Goal: Information Seeking & Learning: Learn about a topic

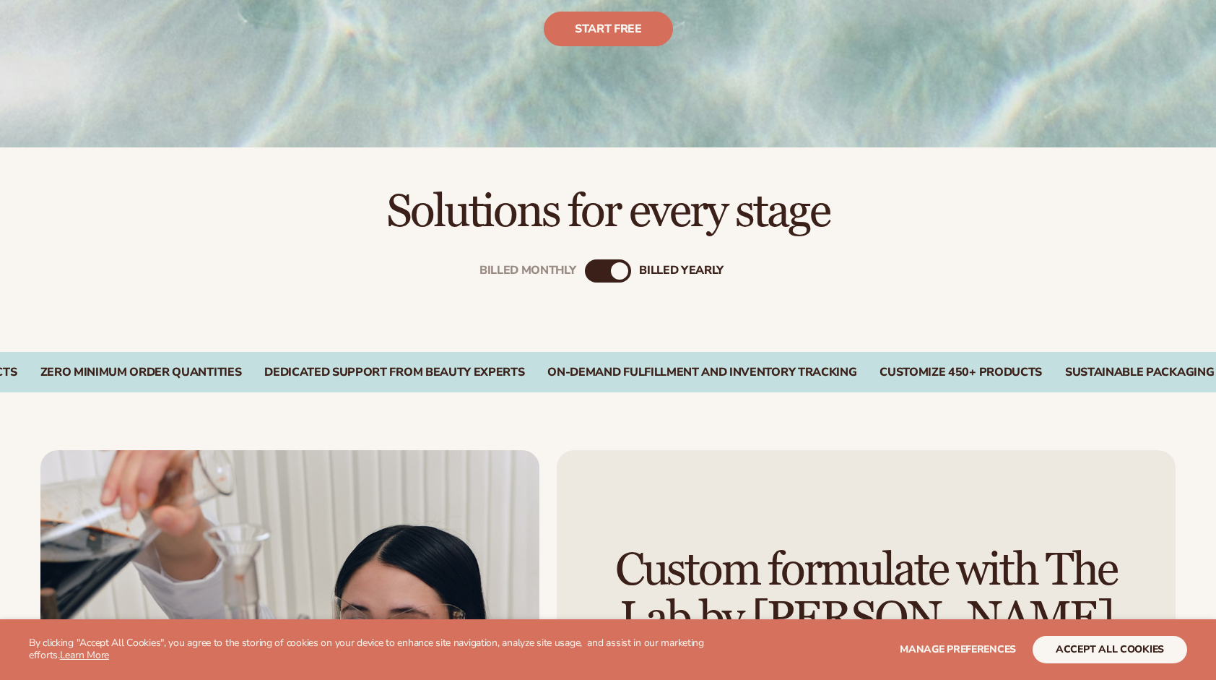
scroll to position [722, 0]
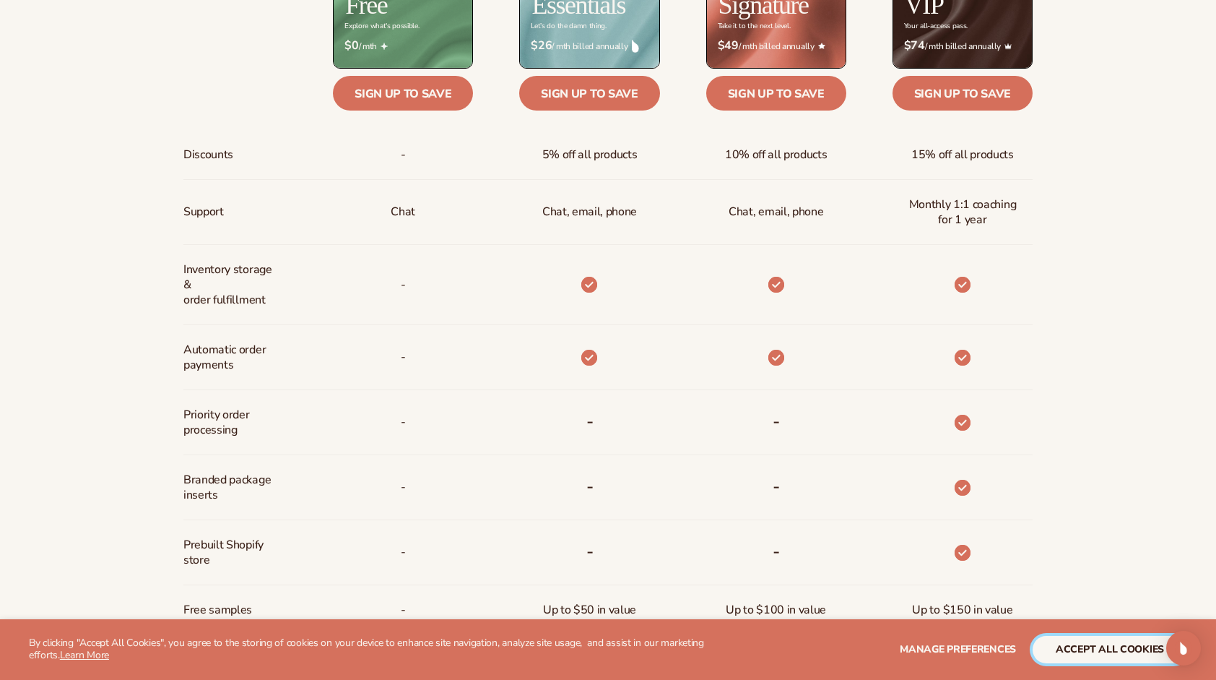
click at [1132, 654] on button "accept all cookies" at bounding box center [1110, 649] width 155 height 27
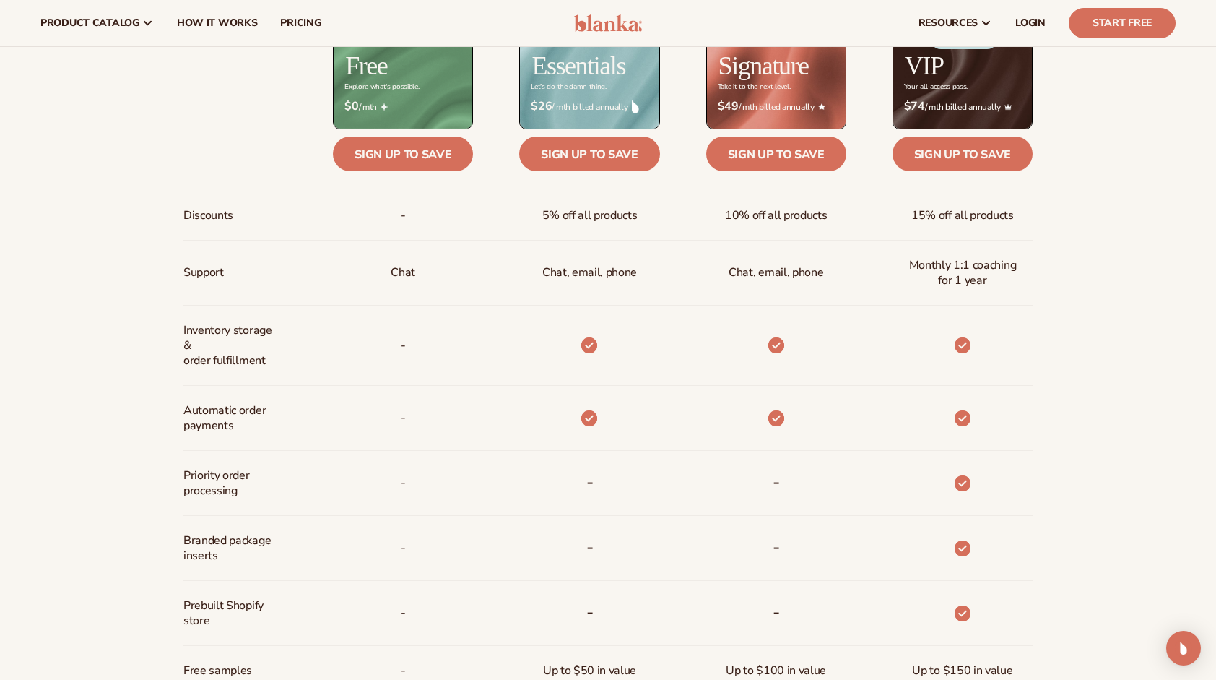
scroll to position [361, 0]
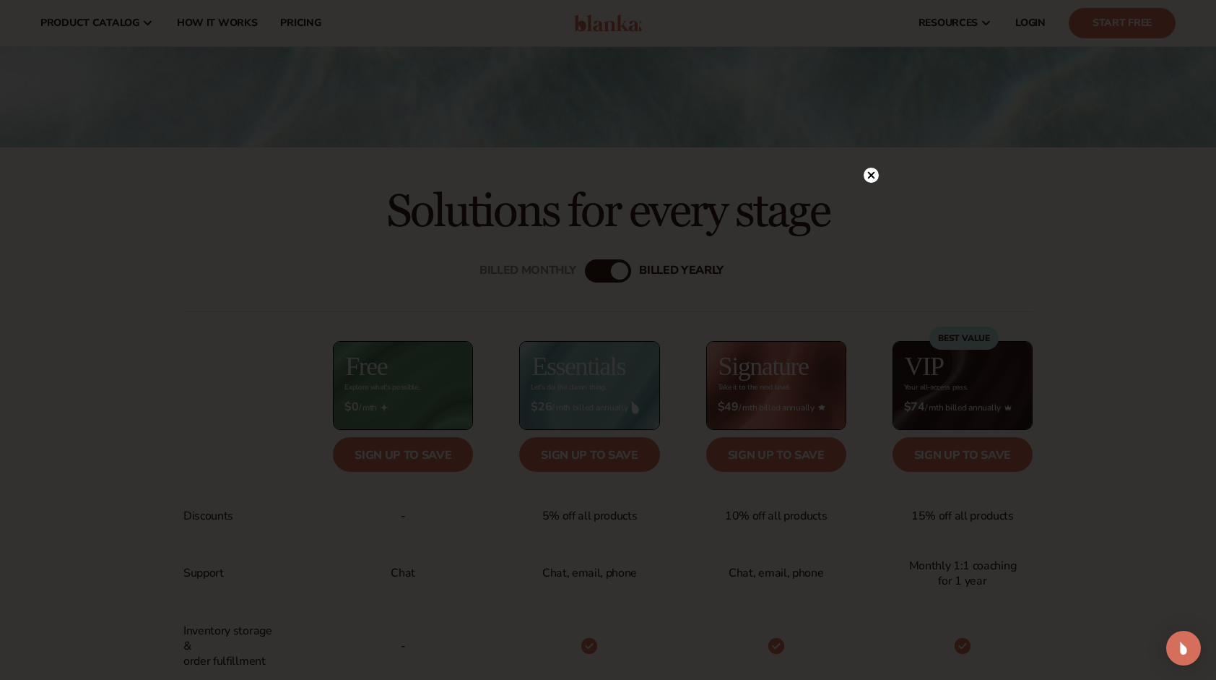
click at [872, 172] on circle at bounding box center [871, 175] width 15 height 15
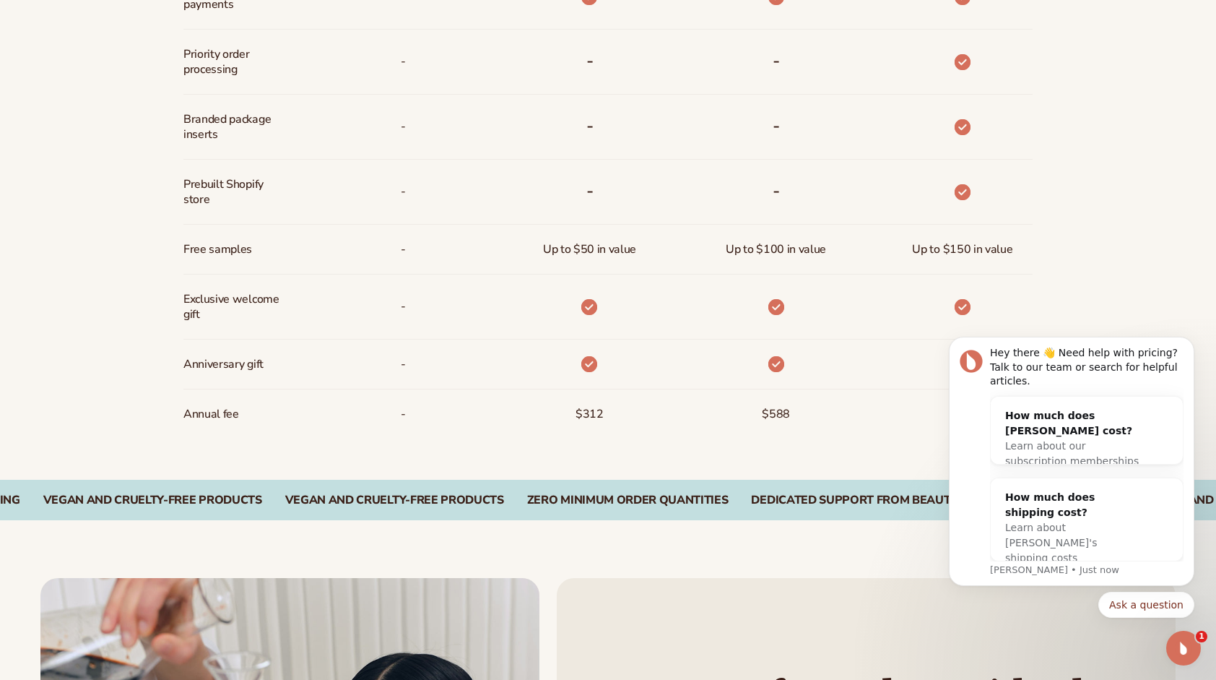
scroll to position [1083, 0]
click at [1182, 643] on icon "Open Intercom Messenger" at bounding box center [1182, 646] width 24 height 24
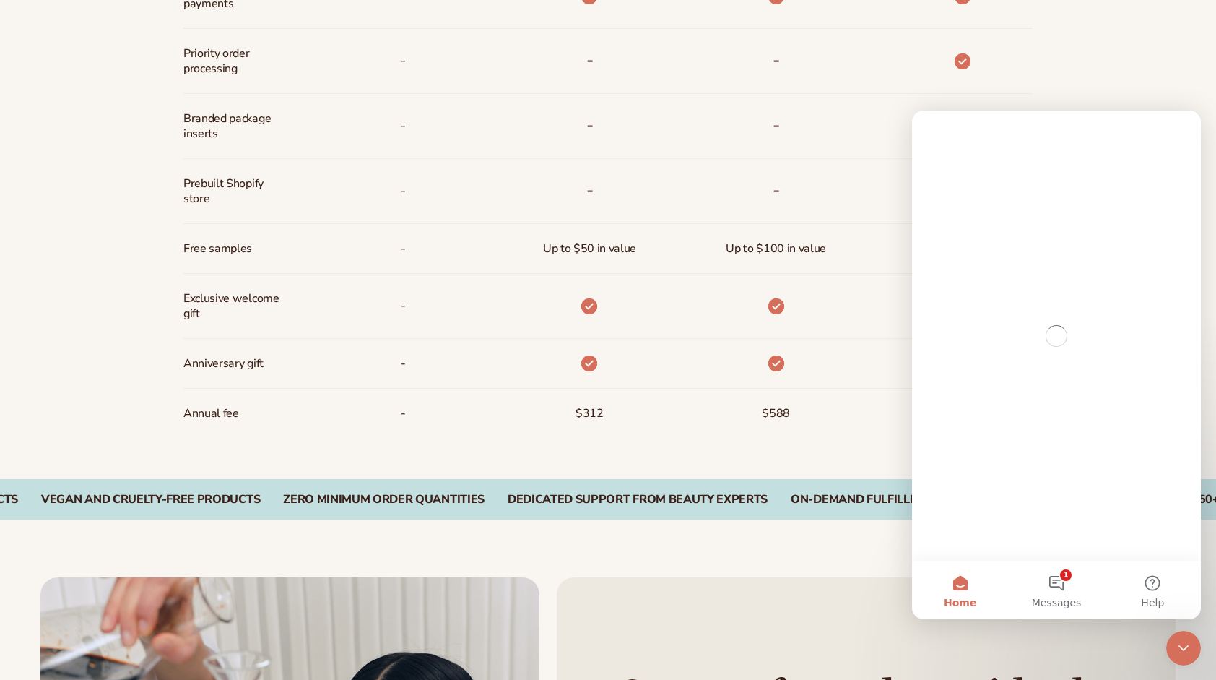
scroll to position [0, 0]
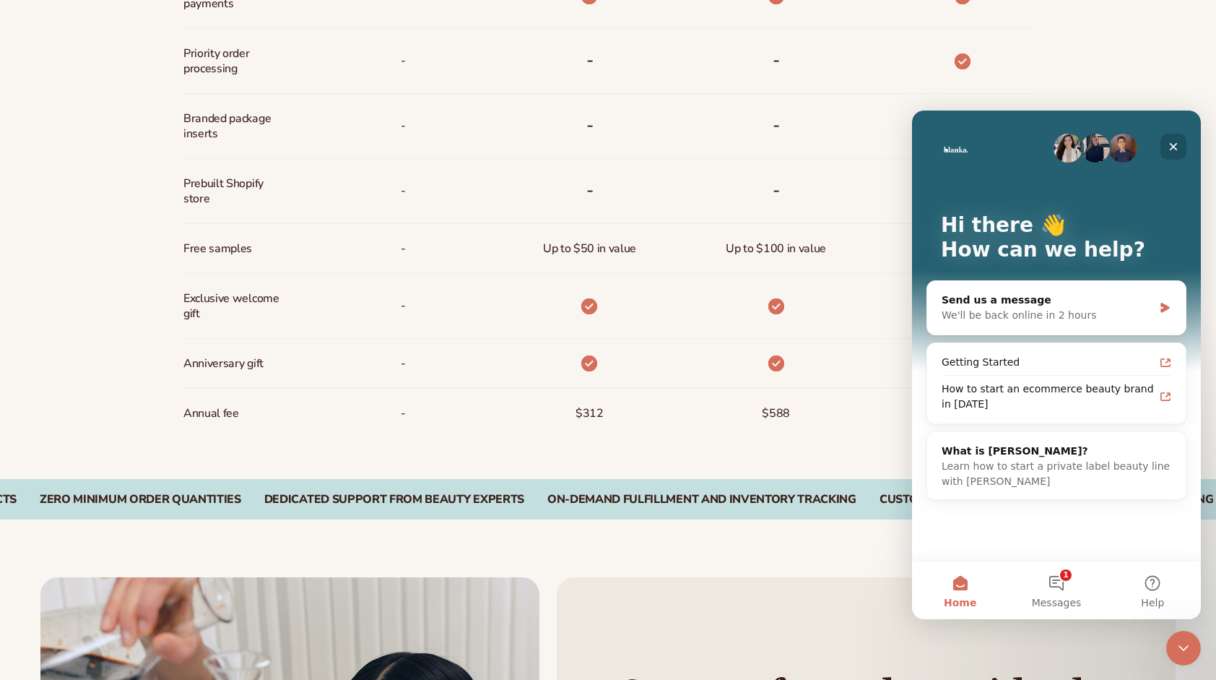
click at [1173, 143] on icon "Close" at bounding box center [1174, 147] width 12 height 12
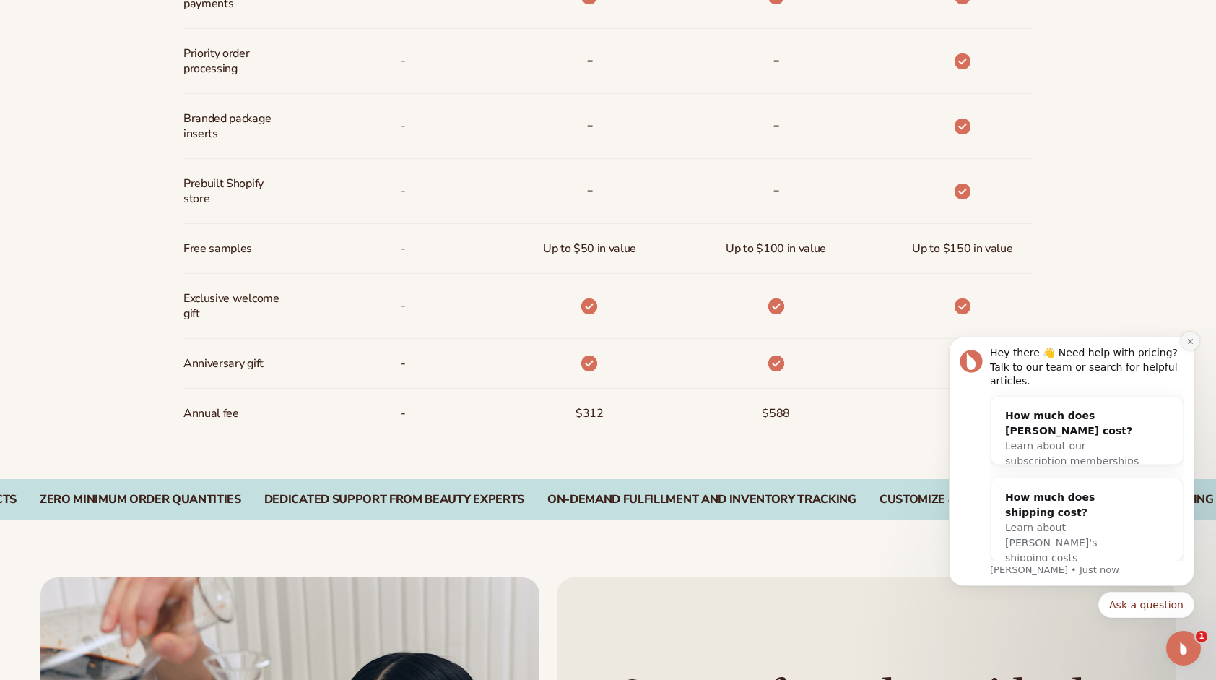
click at [1195, 350] on button "Dismiss notification" at bounding box center [1190, 341] width 19 height 19
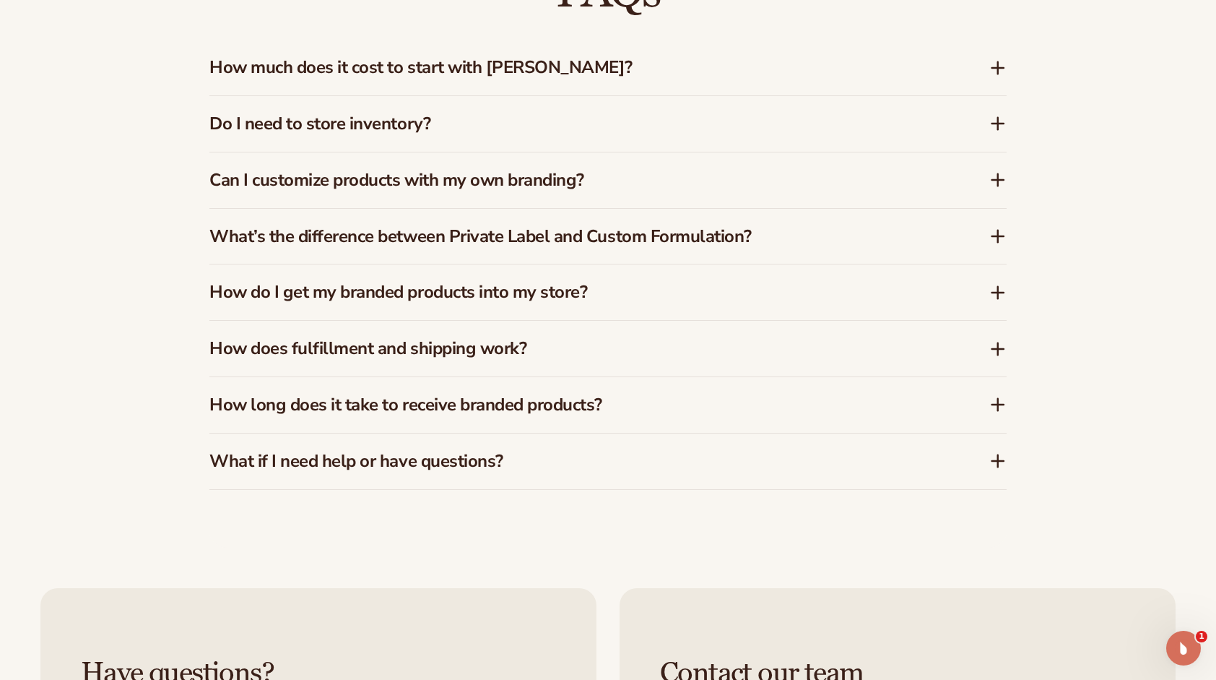
scroll to position [2311, 0]
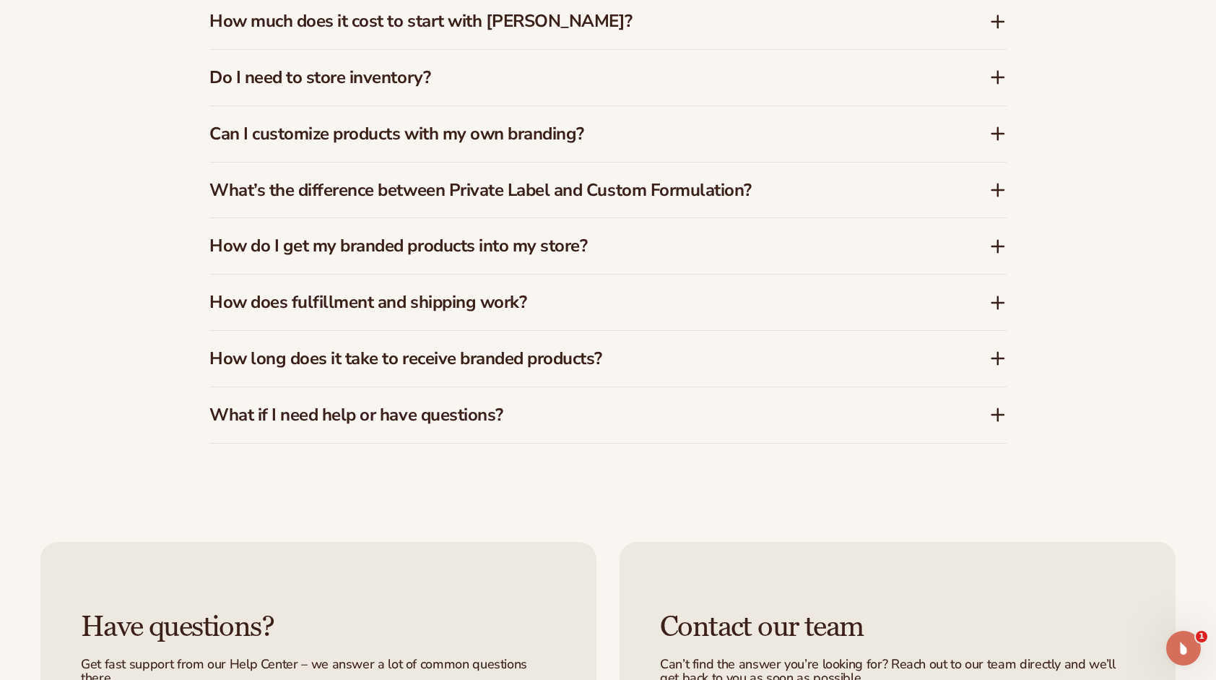
click at [993, 134] on icon at bounding box center [998, 134] width 12 height 0
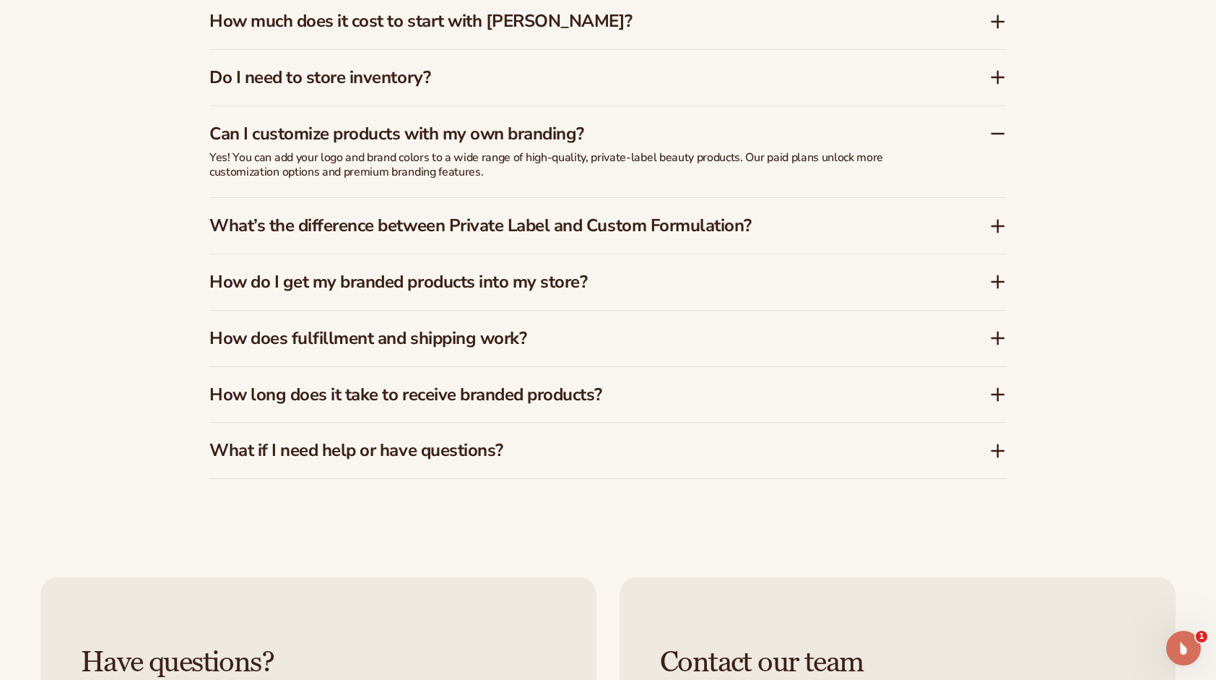
click at [995, 135] on icon at bounding box center [998, 133] width 17 height 17
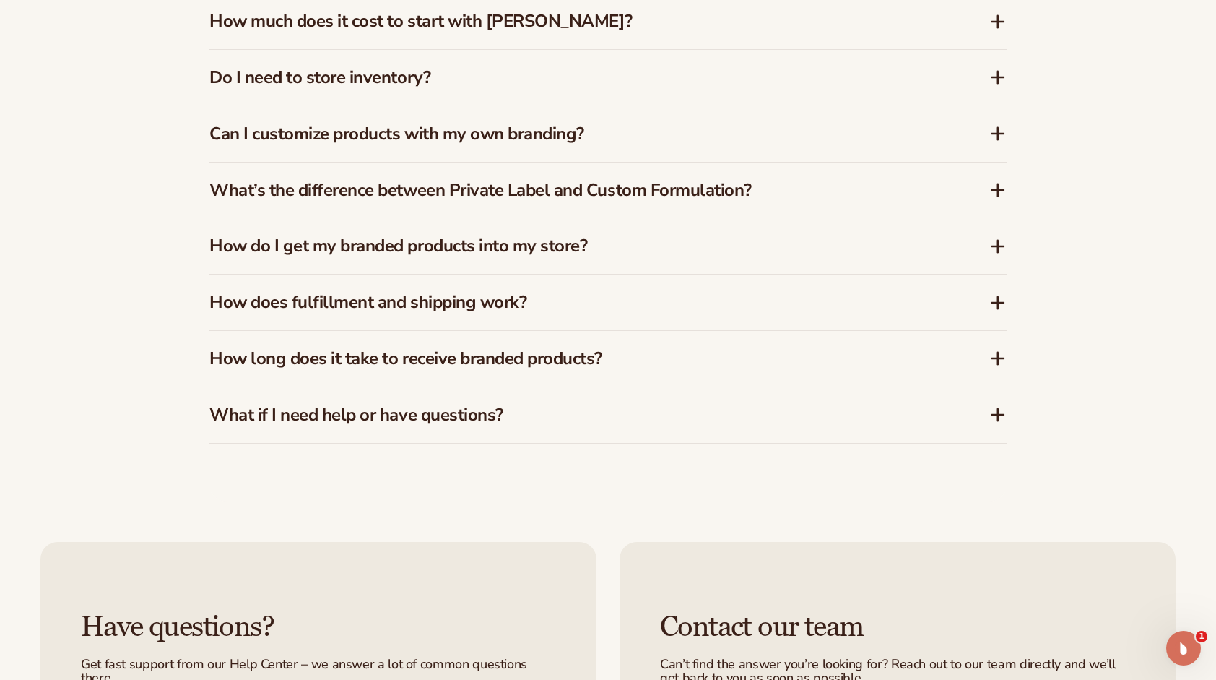
click at [997, 360] on icon at bounding box center [998, 358] width 17 height 17
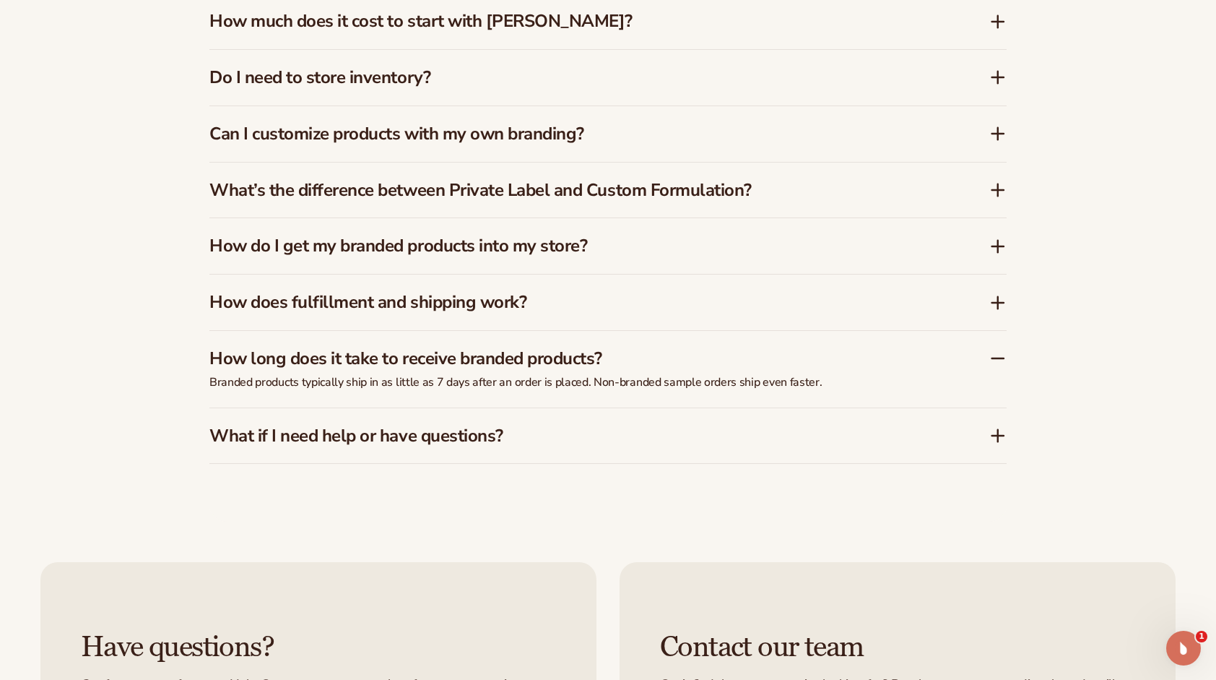
click at [995, 360] on icon at bounding box center [998, 358] width 17 height 17
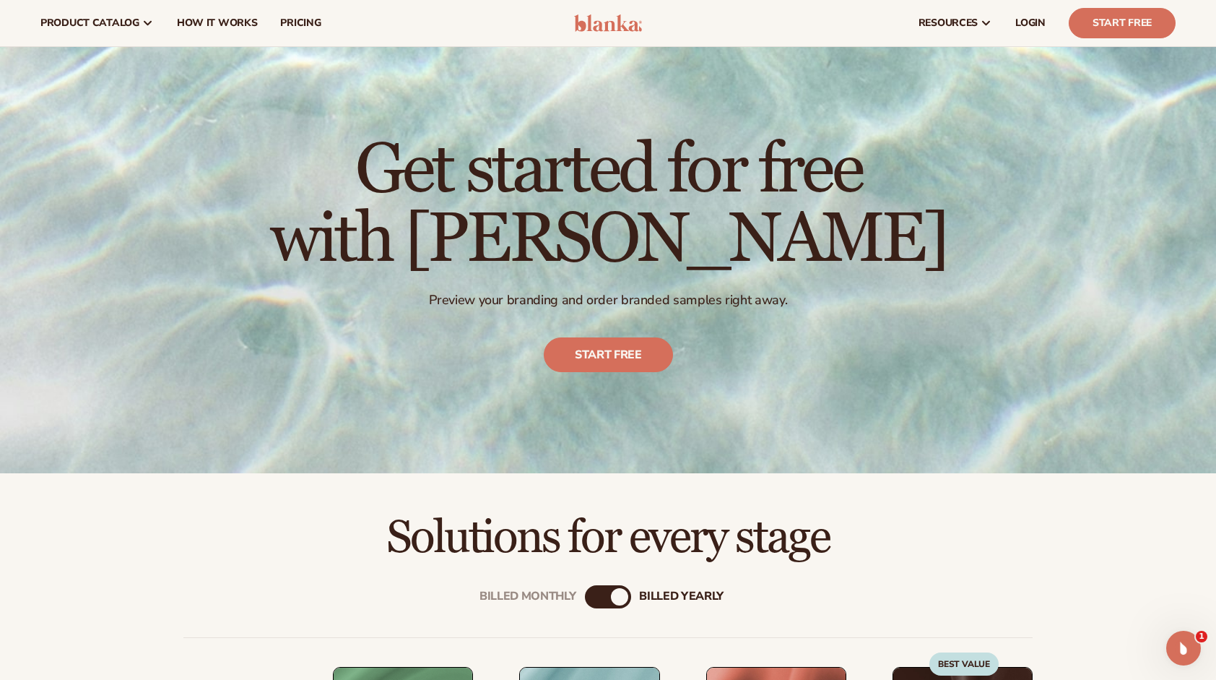
scroll to position [0, 0]
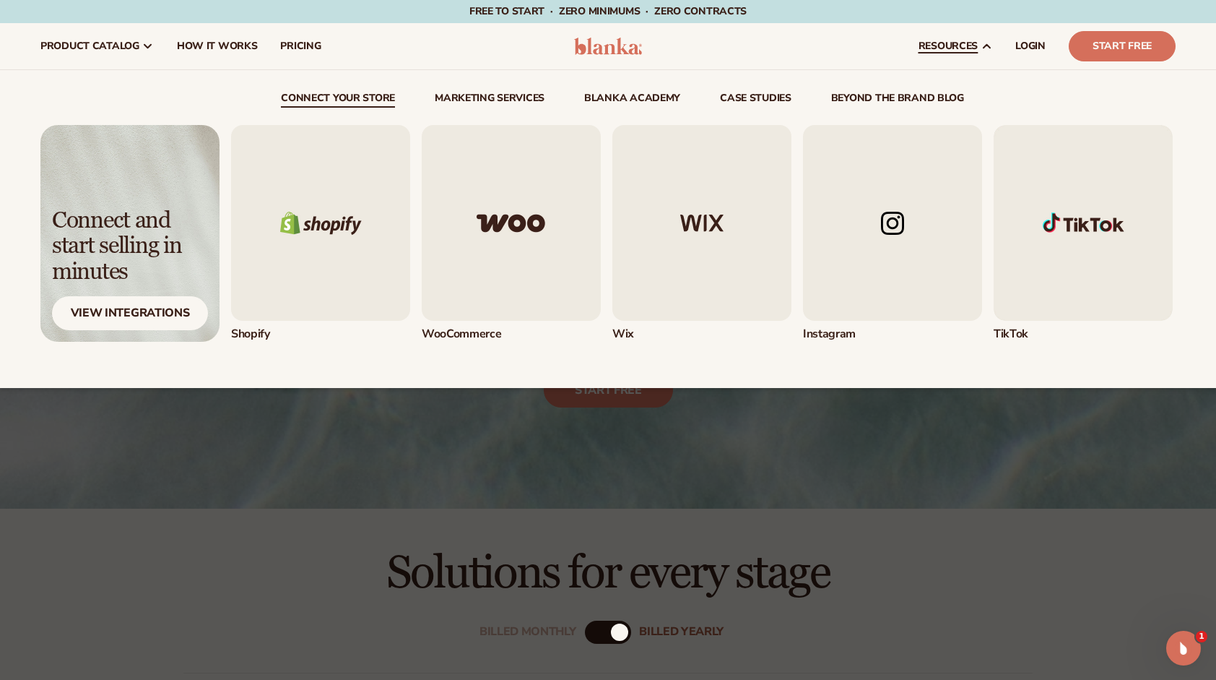
click at [984, 43] on icon at bounding box center [987, 46] width 12 height 12
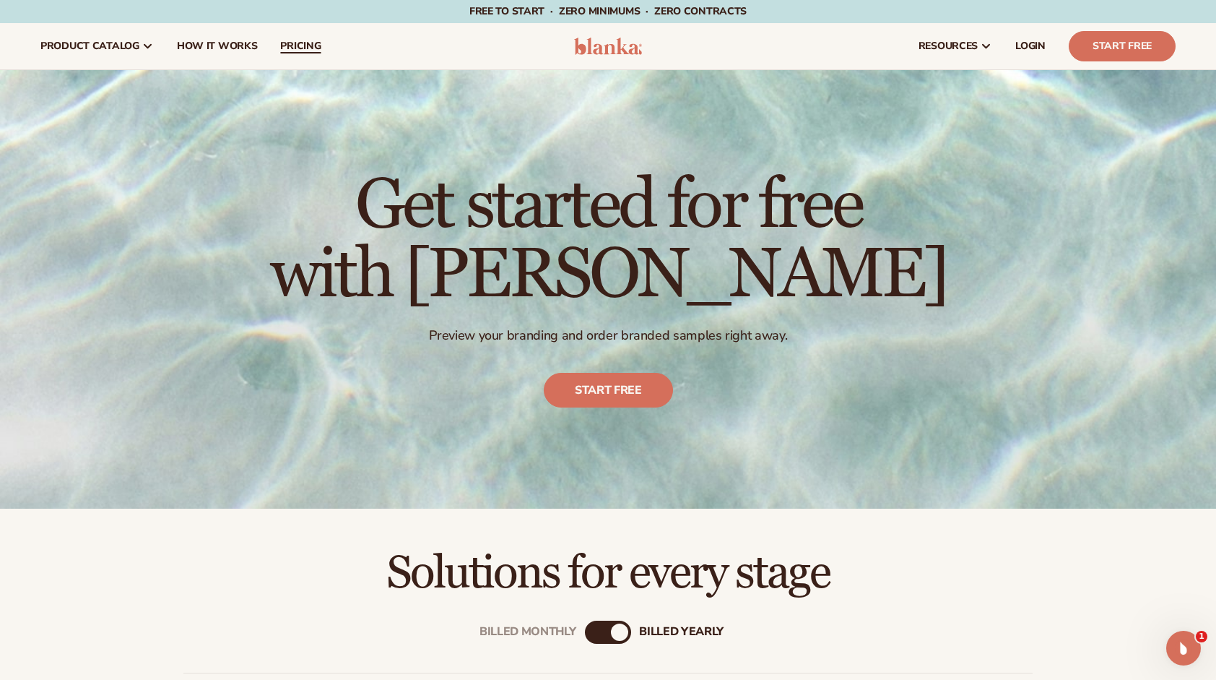
click at [306, 45] on span "pricing" at bounding box center [300, 46] width 40 height 12
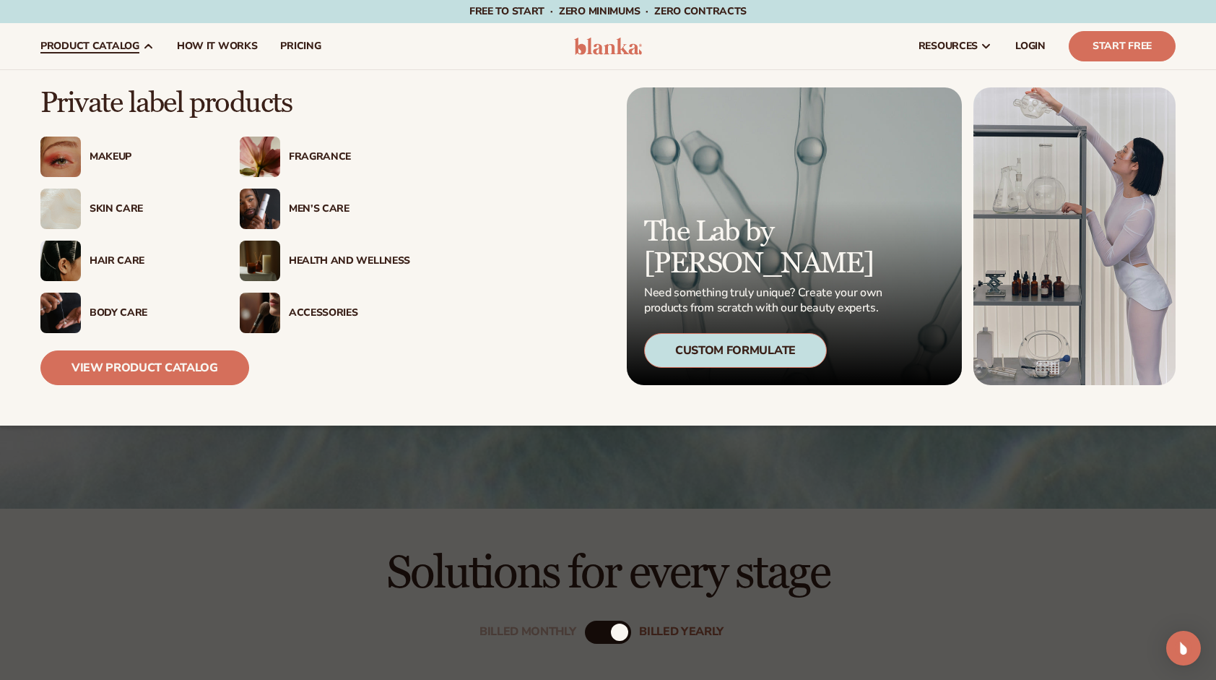
click at [135, 41] on span "product catalog" at bounding box center [89, 46] width 99 height 12
click at [115, 208] on div "Skin Care" at bounding box center [150, 209] width 121 height 12
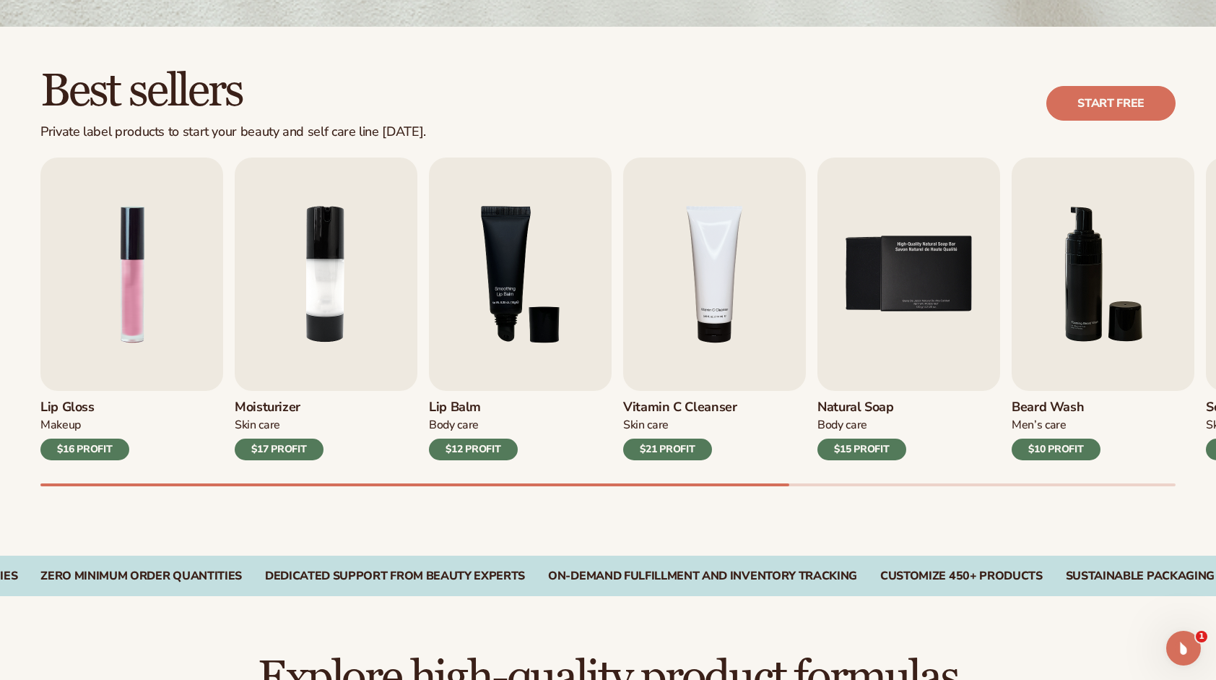
drag, startPoint x: 976, startPoint y: 126, endPoint x: 901, endPoint y: 124, distance: 75.2
click at [902, 124] on div "Best sellers Private label products to start your beauty and self care line tod…" at bounding box center [607, 103] width 1135 height 73
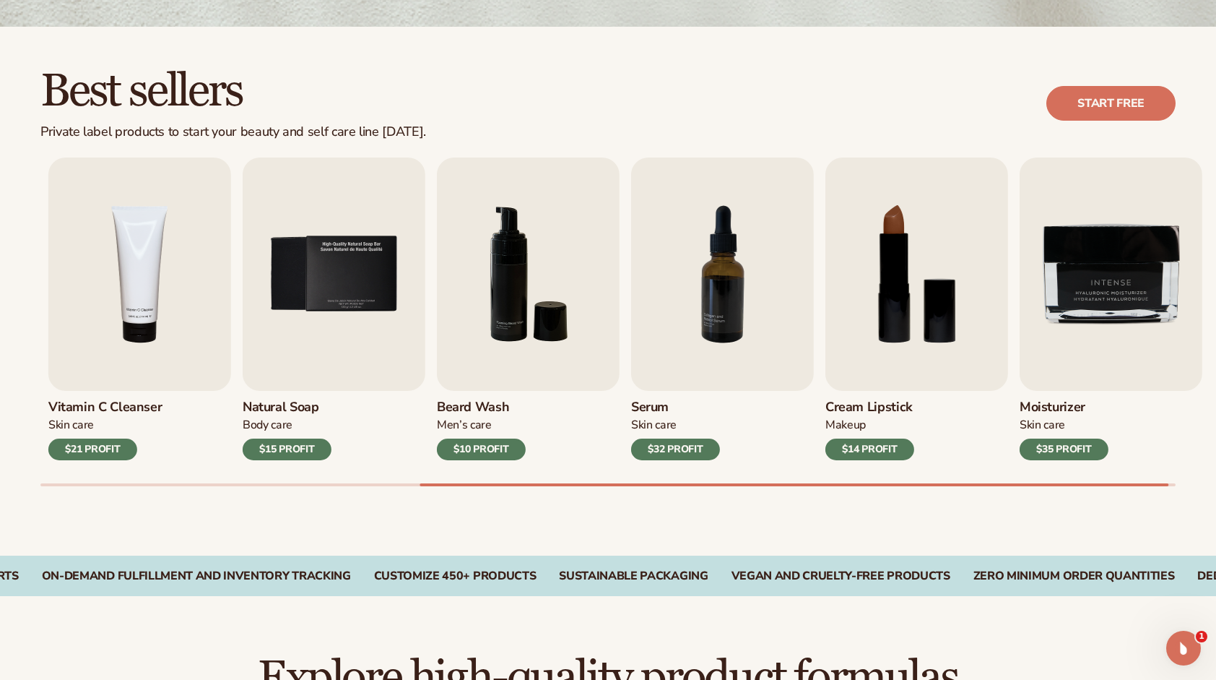
click at [799, 467] on div "Lip Gloss Makeup $16 PROFIT Moisturizer Skin Care $17 PROFIT Lip Balm Body Care…" at bounding box center [628, 321] width 1176 height 329
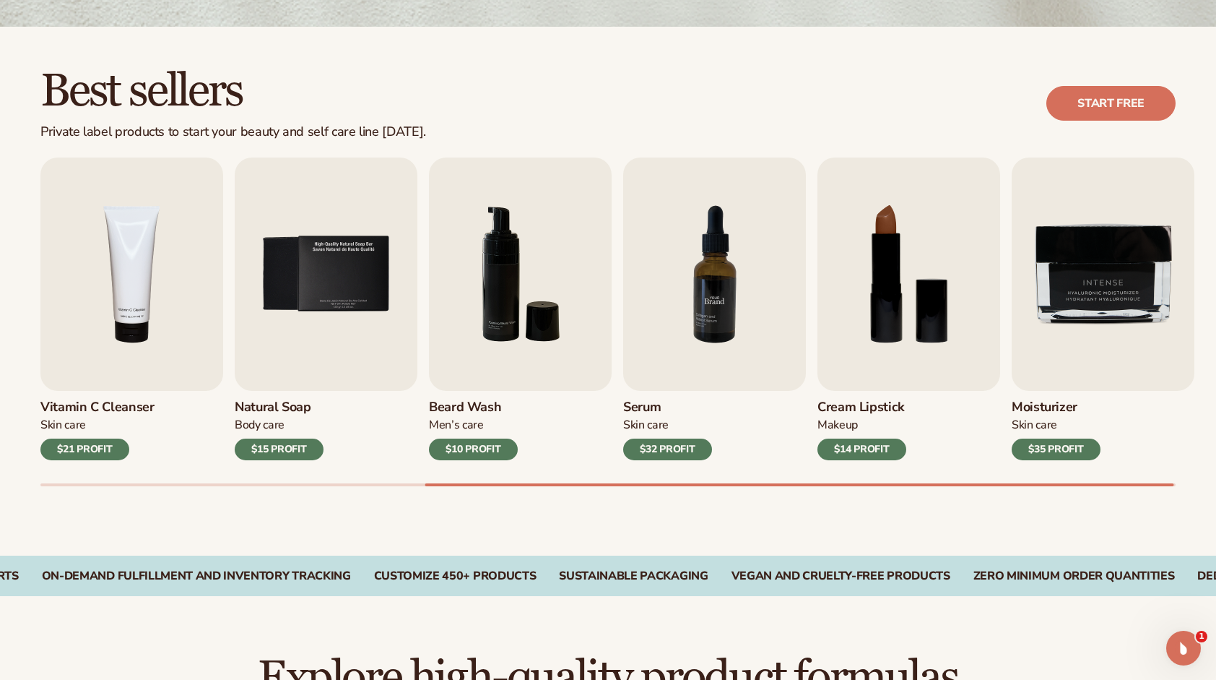
click at [719, 306] on img "7 / 9" at bounding box center [714, 273] width 183 height 233
click at [712, 356] on img "7 / 9" at bounding box center [714, 273] width 183 height 233
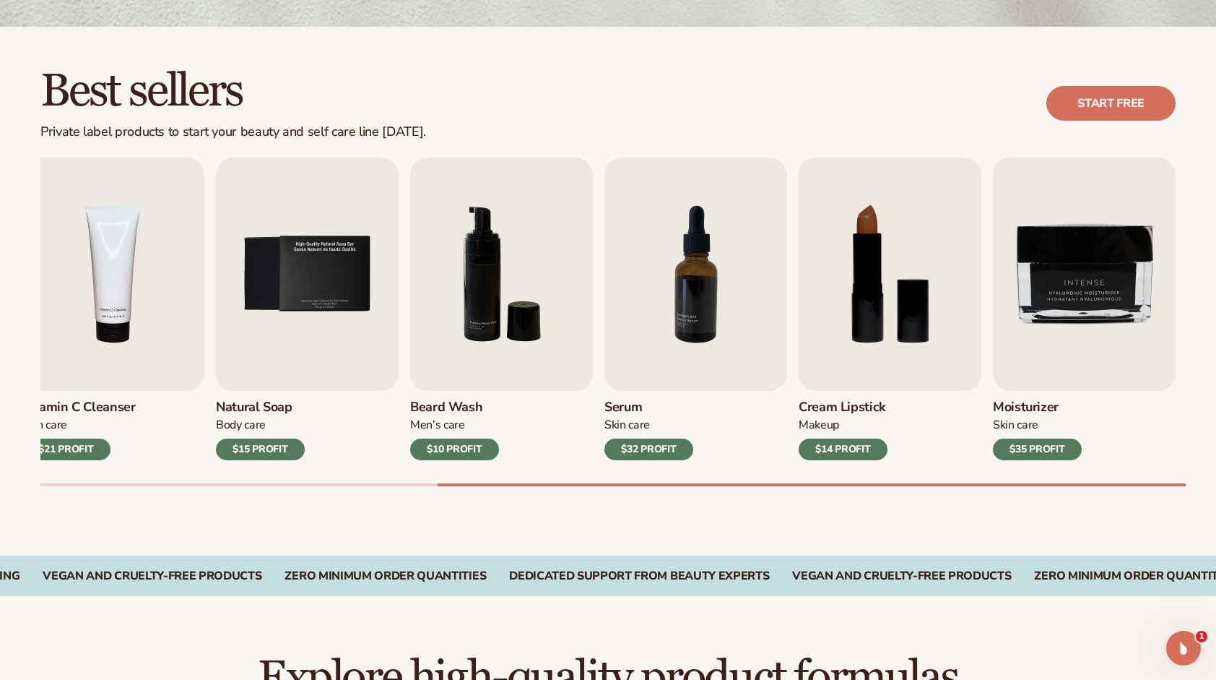
click at [594, 482] on div "Lip Gloss Makeup $16 PROFIT Moisturizer Skin Care $17 PROFIT Lip Balm Body Care…" at bounding box center [628, 321] width 1176 height 329
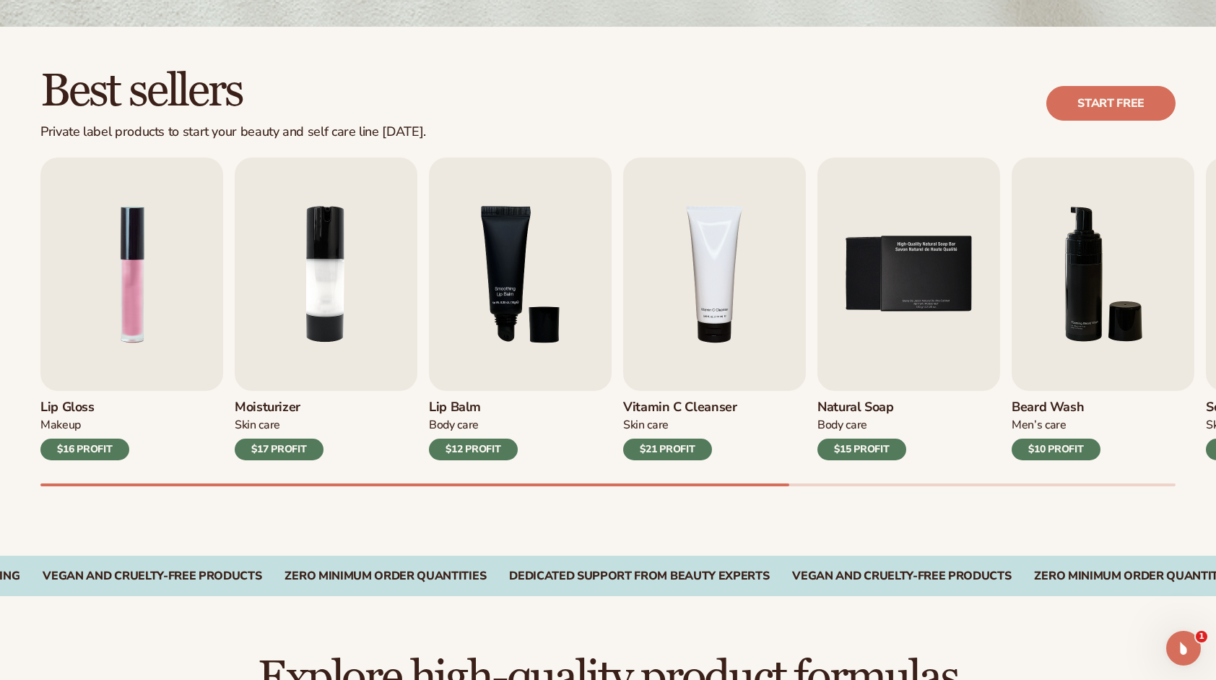
click at [266, 484] on div at bounding box center [414, 484] width 749 height 3
click at [339, 487] on div "Best sellers Private label products to start your beauty and self care line tod…" at bounding box center [608, 291] width 1216 height 529
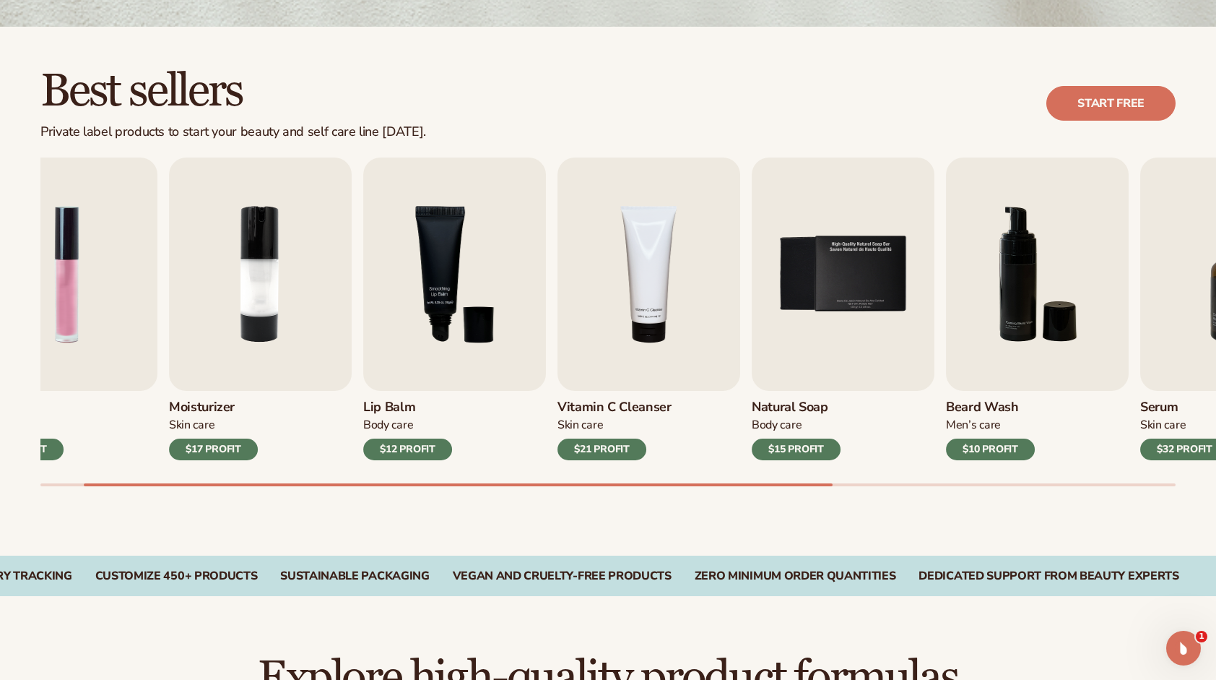
click at [381, 488] on div "Best sellers Private label products to start your beauty and self care line tod…" at bounding box center [608, 291] width 1216 height 529
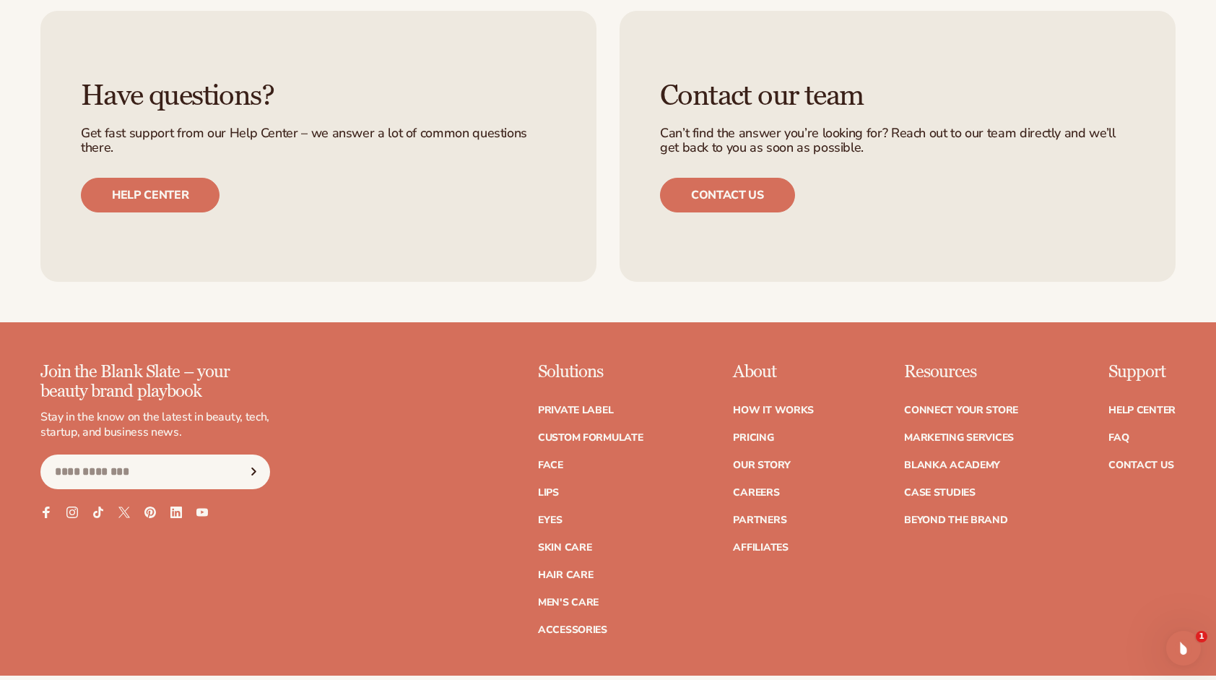
scroll to position [2446, 0]
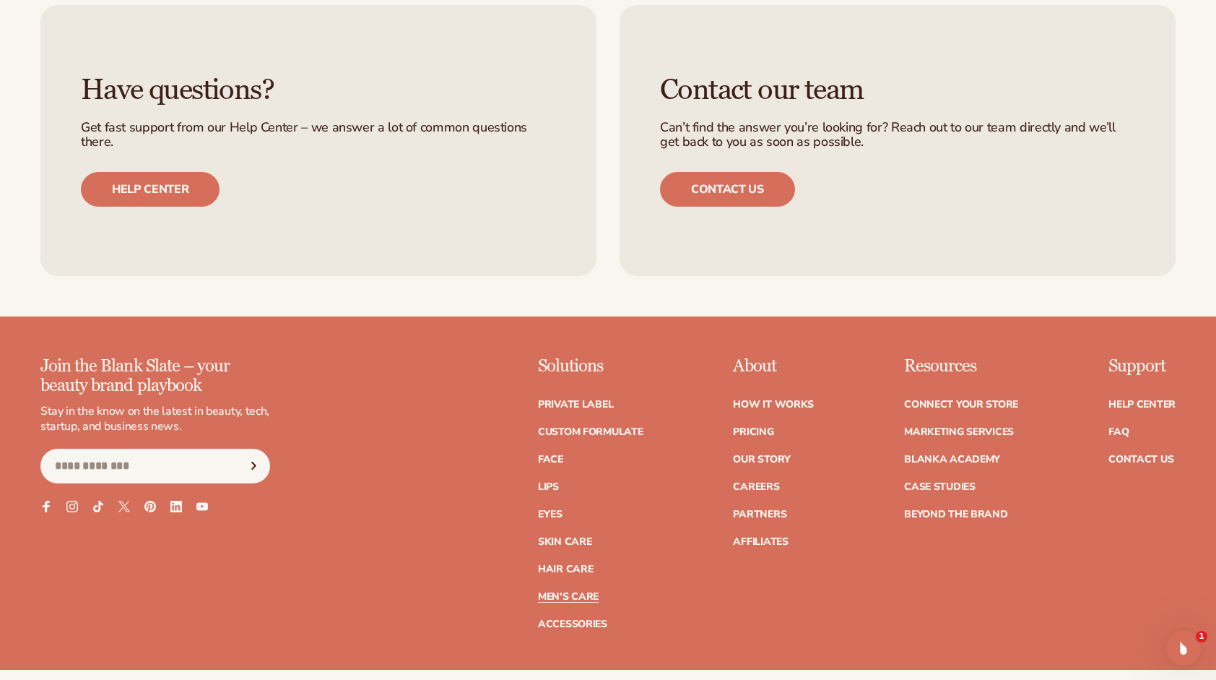
click at [568, 595] on link "Men's Care" at bounding box center [568, 597] width 61 height 10
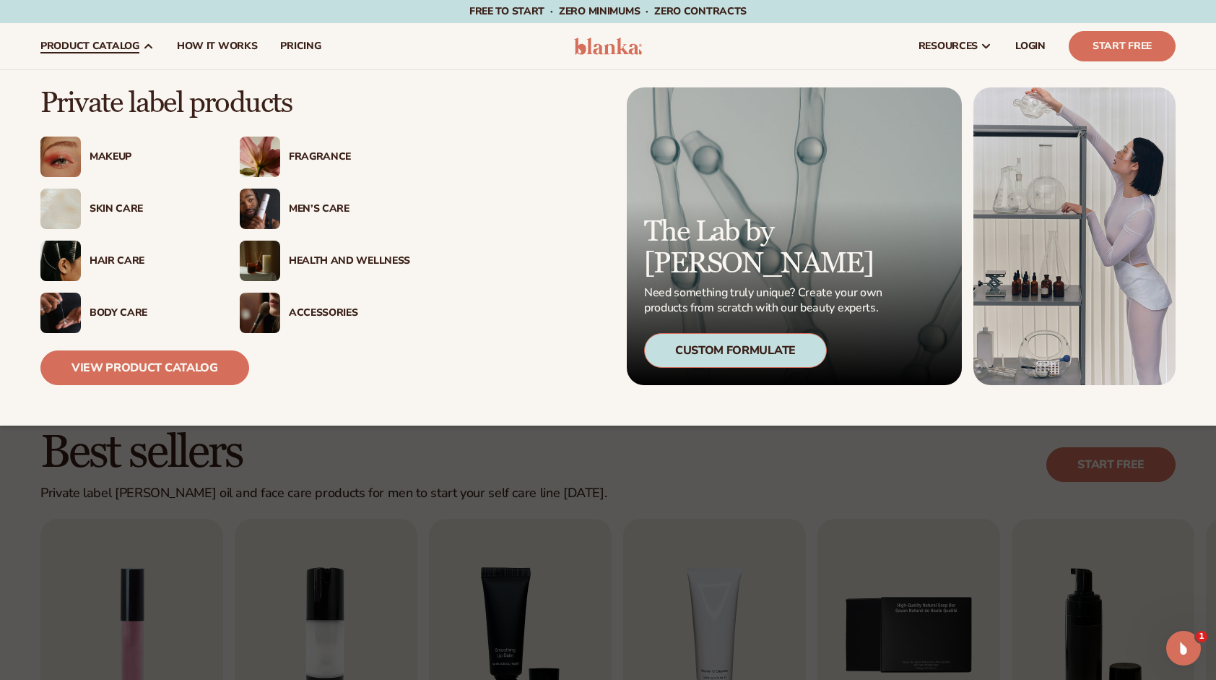
click at [313, 312] on div "Accessories" at bounding box center [349, 313] width 121 height 12
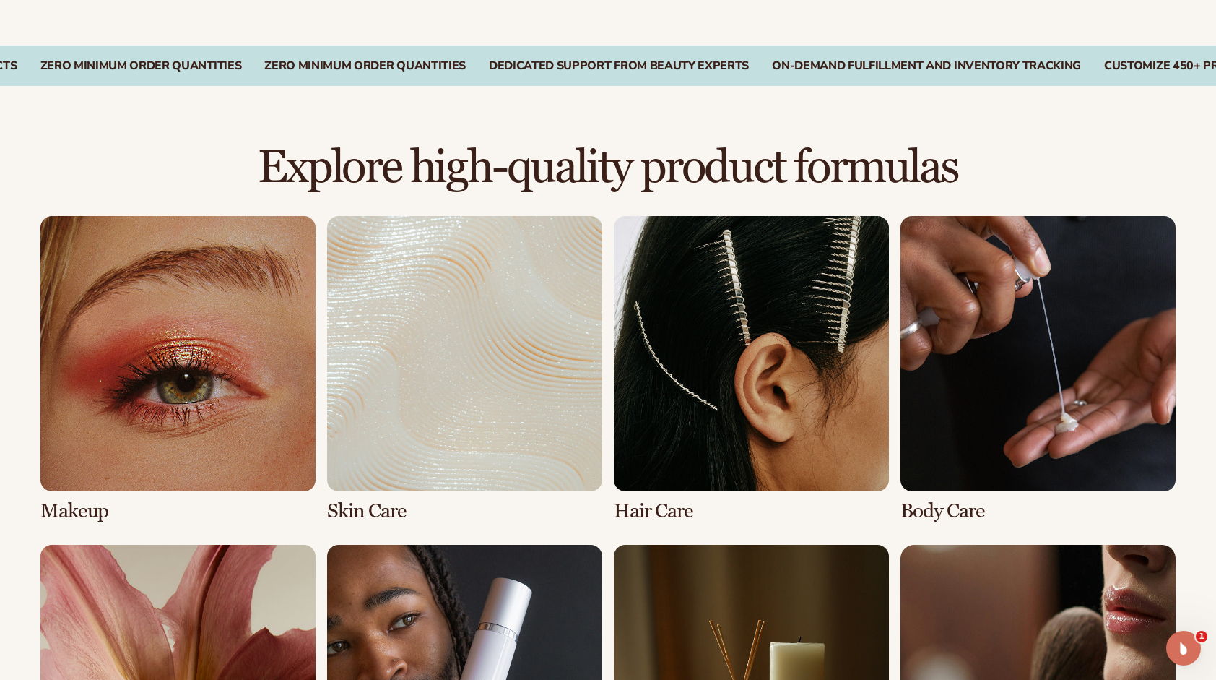
scroll to position [1156, 0]
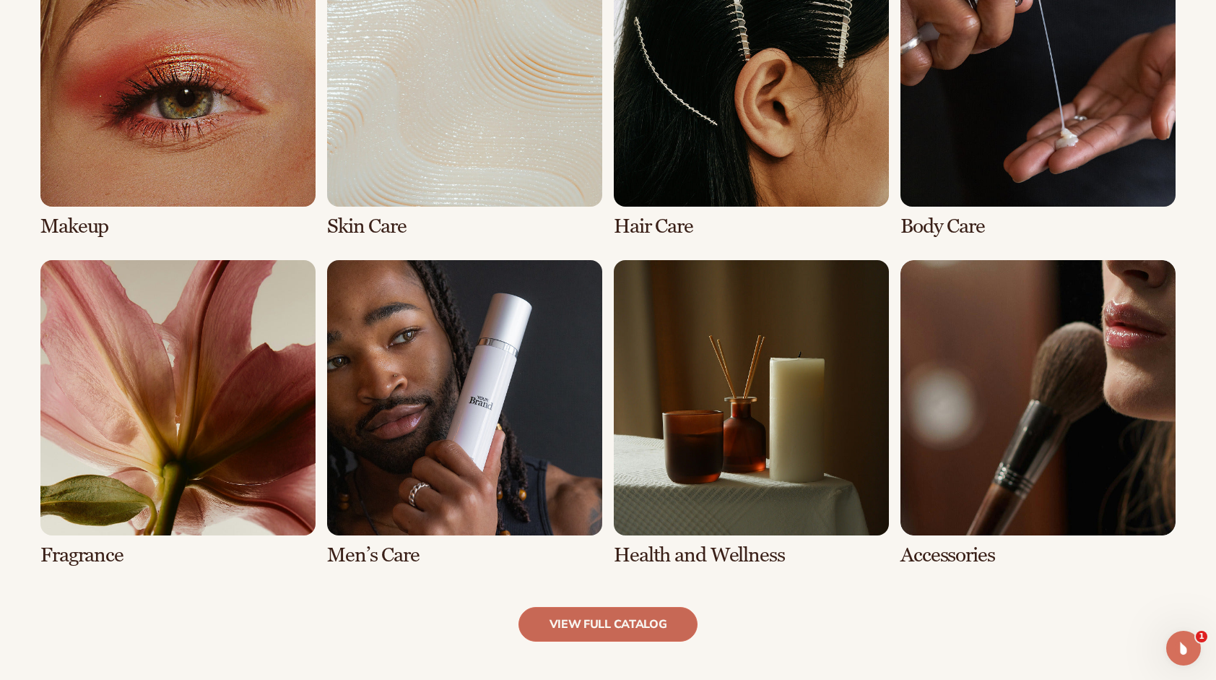
click at [662, 627] on link "view full catalog" at bounding box center [609, 624] width 180 height 35
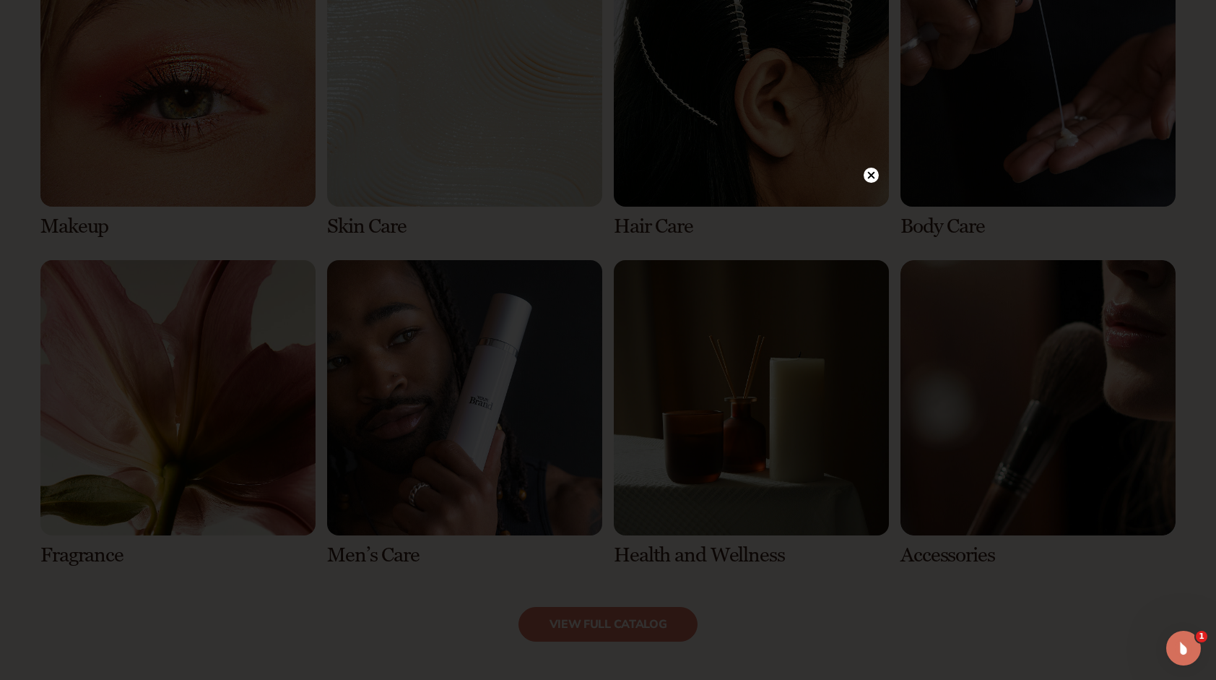
click at [865, 176] on circle at bounding box center [871, 175] width 15 height 15
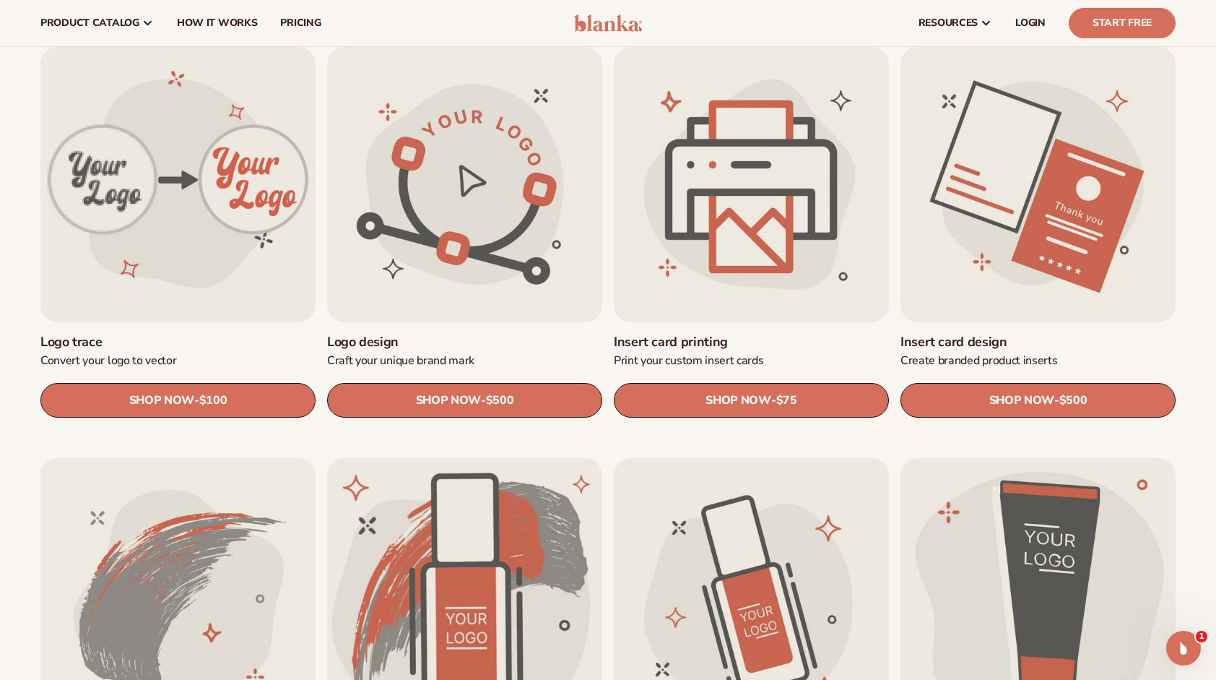
scroll to position [433, 0]
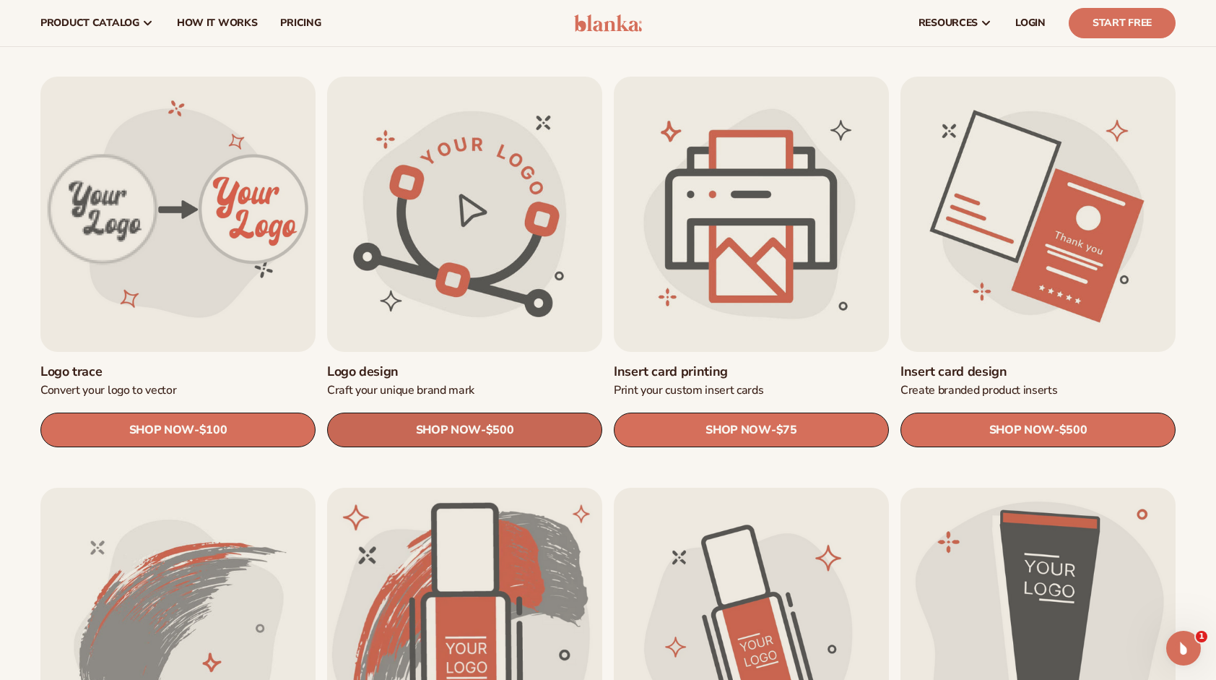
click at [525, 423] on link "SHOP NOW - Regular price $500 Sale price $500 Regular price Unit price / per" at bounding box center [464, 429] width 275 height 35
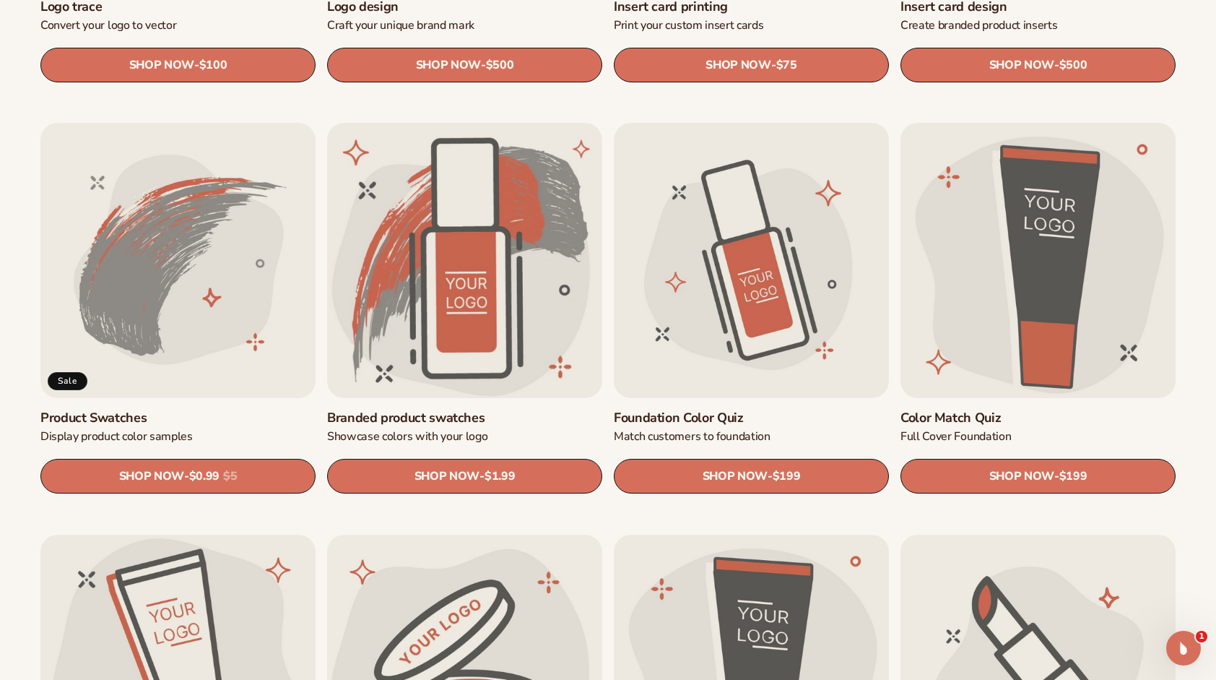
scroll to position [799, 0]
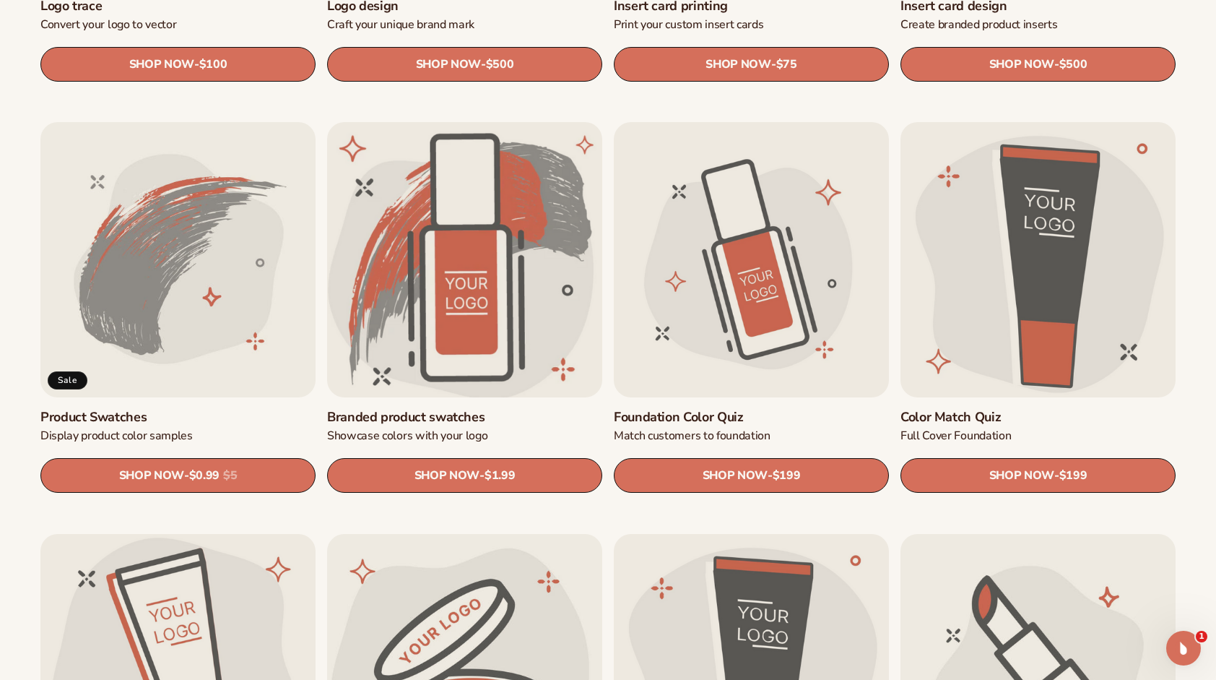
click at [428, 409] on link "Branded product swatches" at bounding box center [464, 417] width 275 height 17
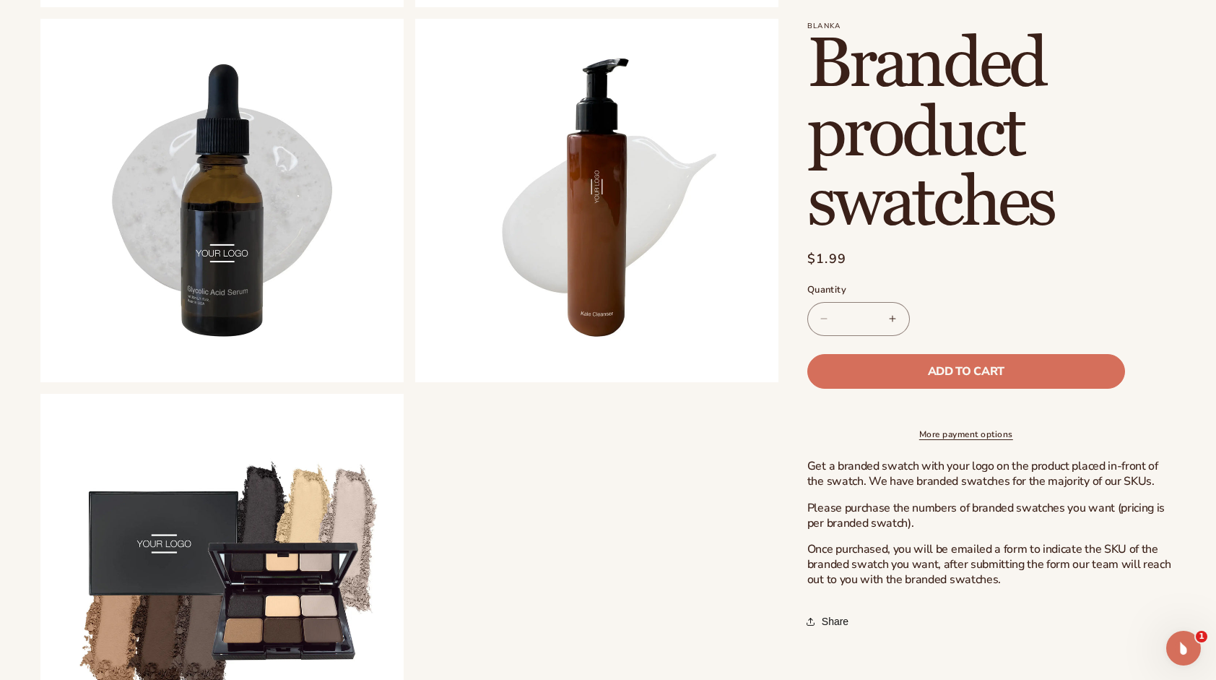
scroll to position [1228, 0]
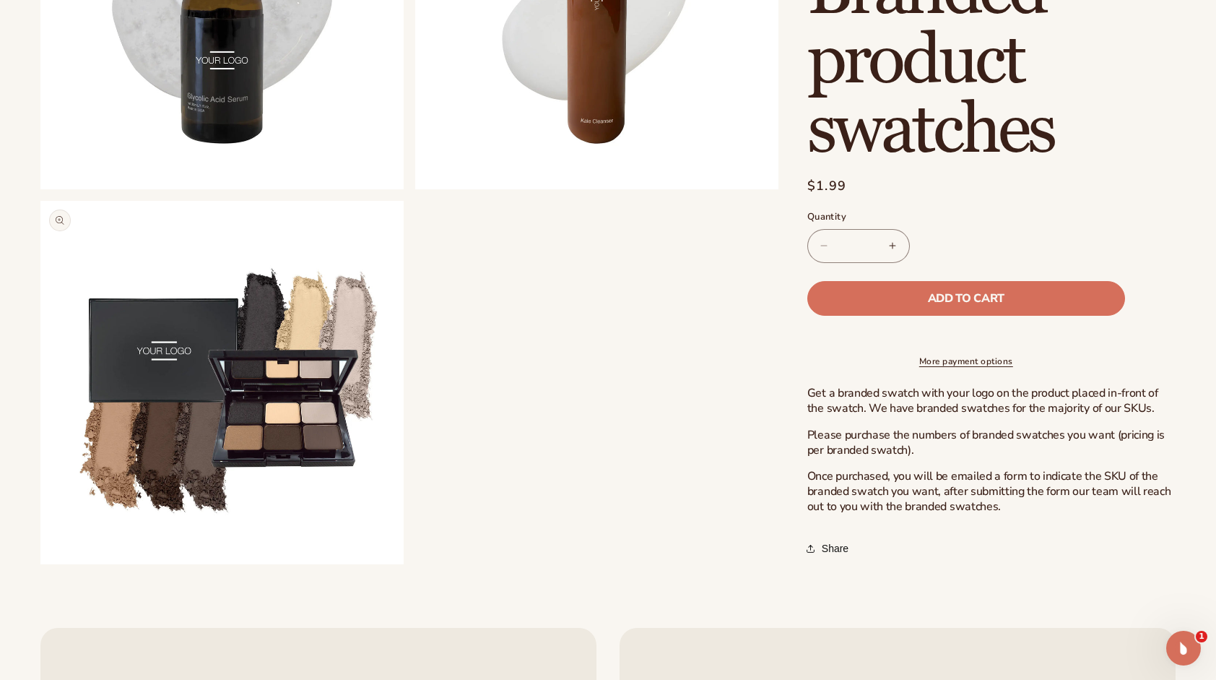
click at [40, 564] on button "Open media 6 in modal" at bounding box center [40, 564] width 0 height 0
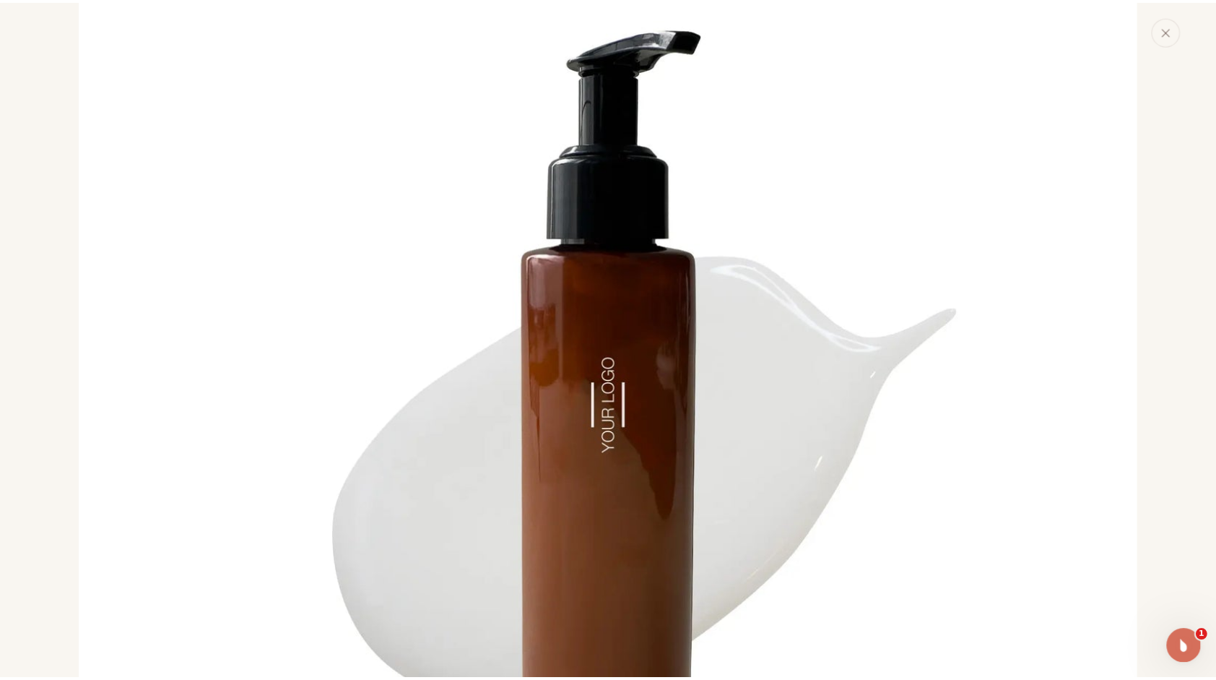
scroll to position [4417, 0]
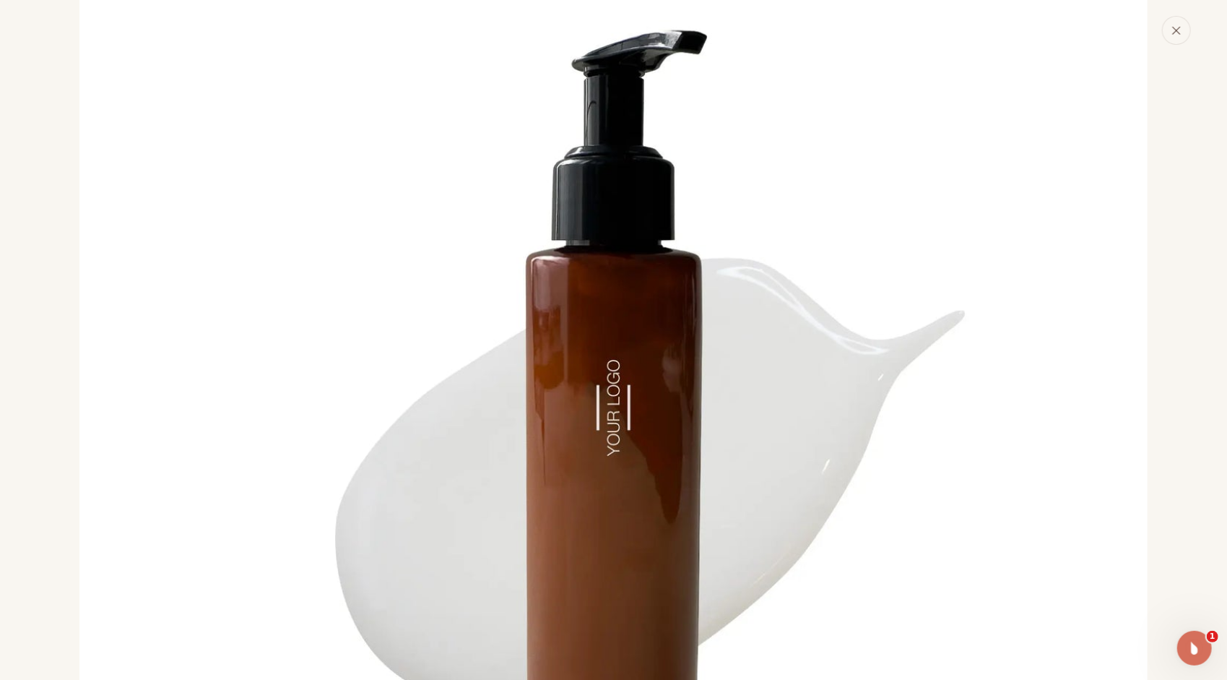
click at [1173, 33] on icon "Close" at bounding box center [1177, 30] width 10 height 10
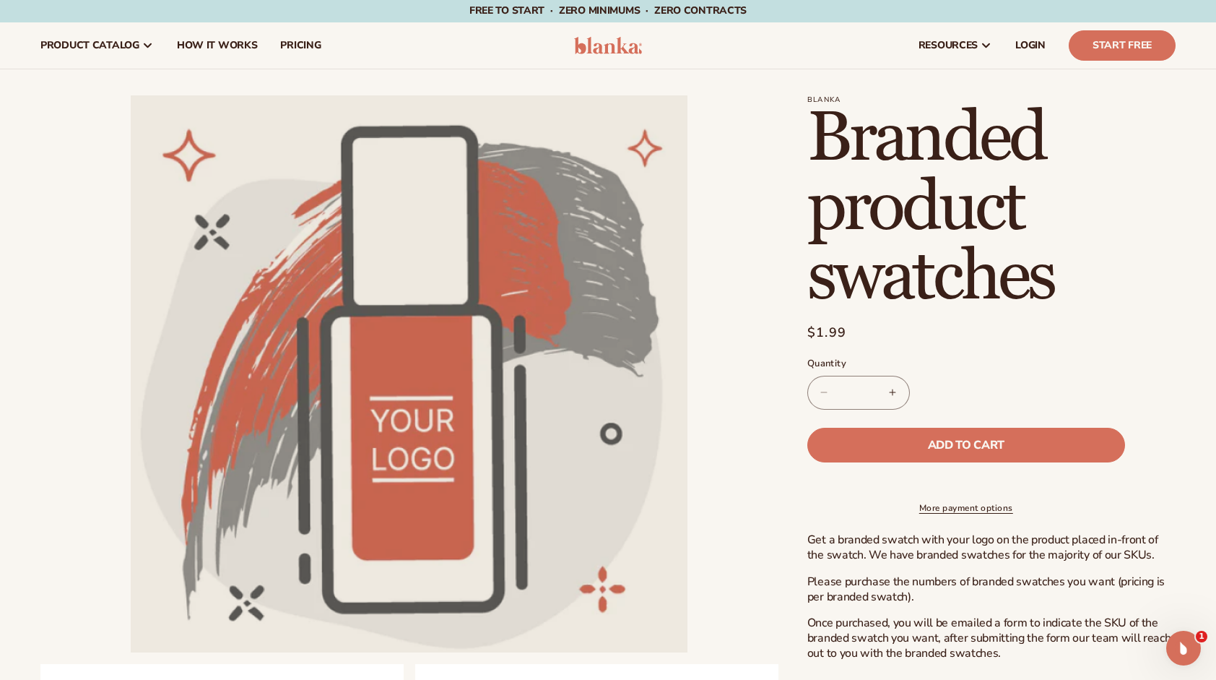
scroll to position [0, 0]
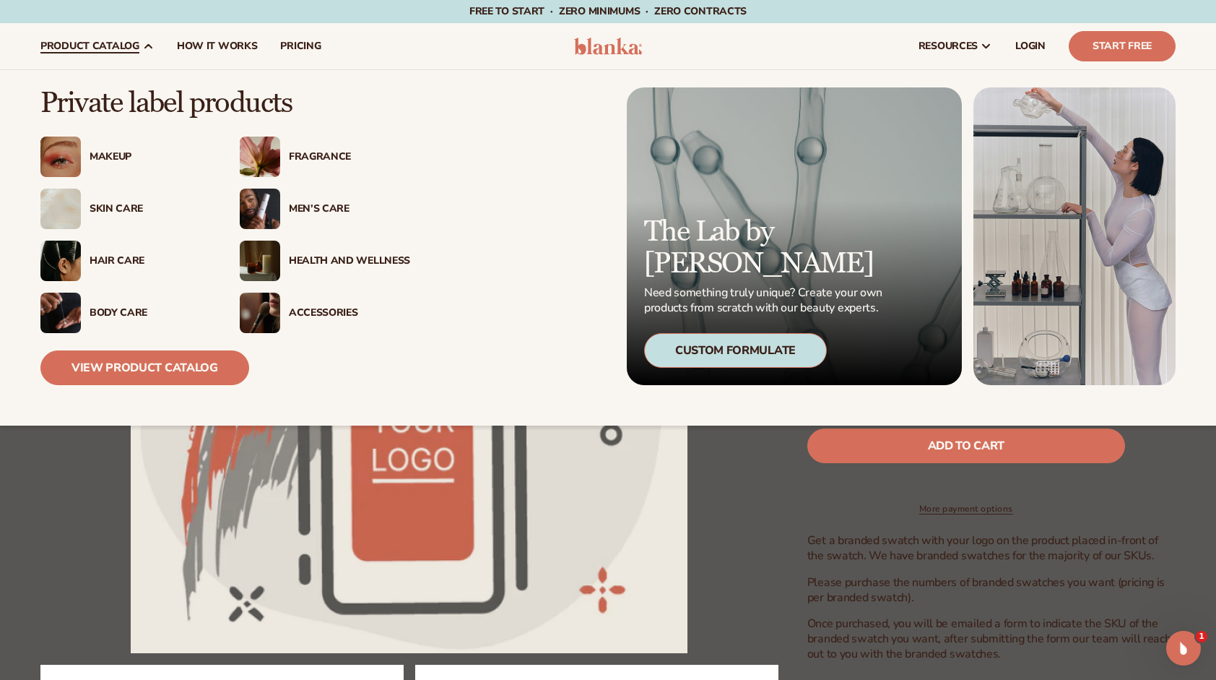
click at [100, 258] on div "Hair Care" at bounding box center [150, 261] width 121 height 12
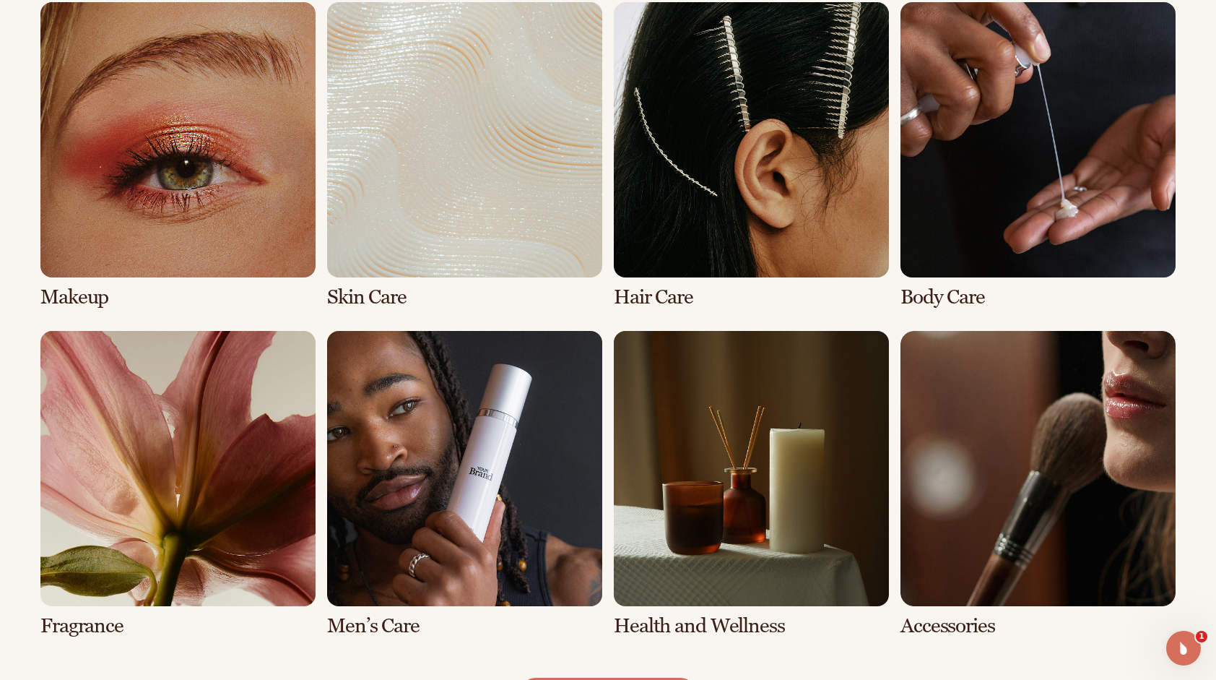
scroll to position [1095, 0]
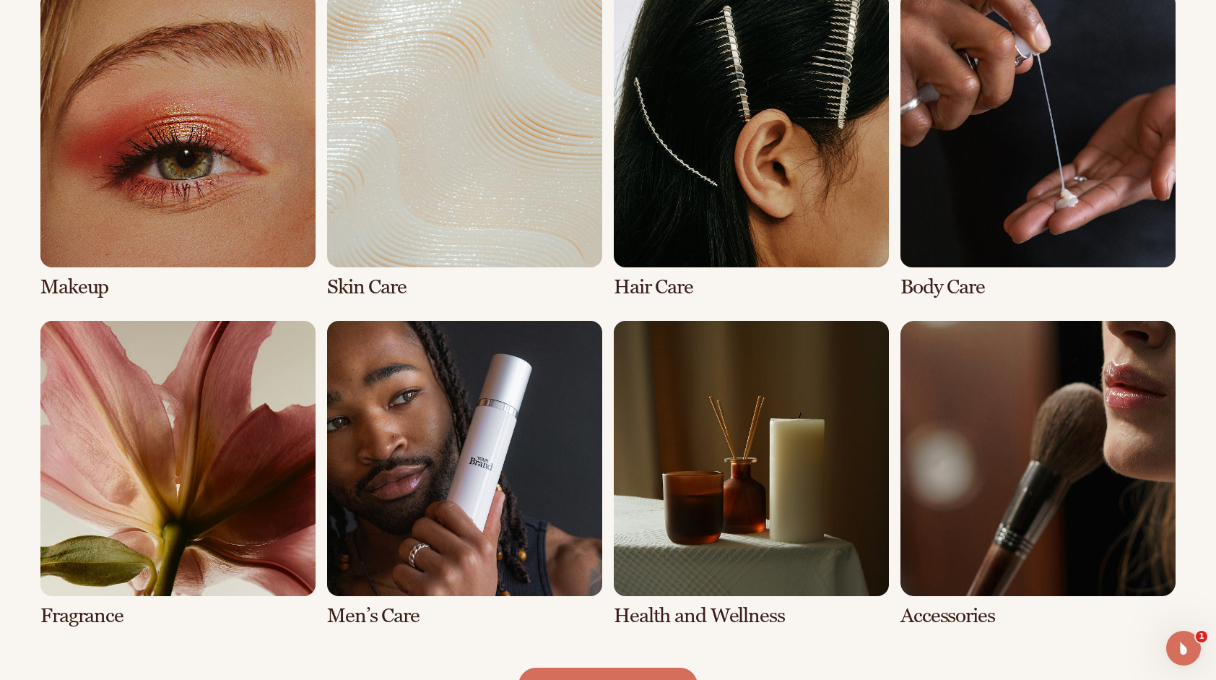
click at [173, 168] on link "1 / 8" at bounding box center [177, 145] width 275 height 306
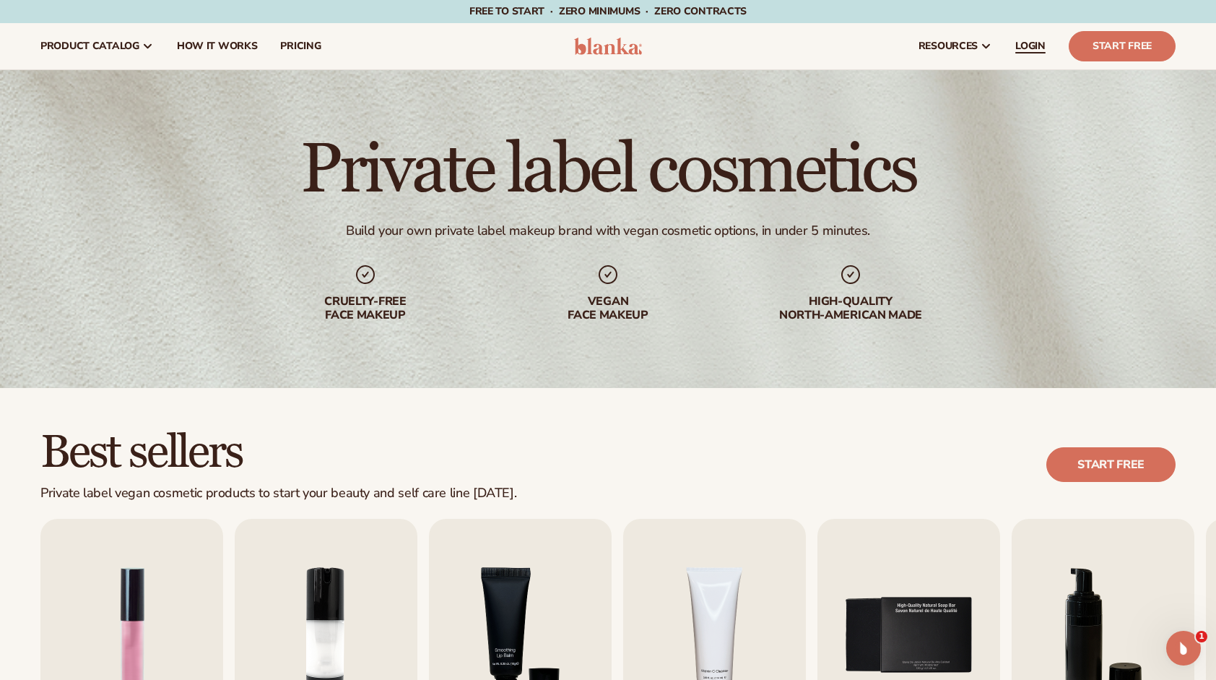
click at [1026, 47] on span "LOGIN" at bounding box center [1031, 46] width 30 height 12
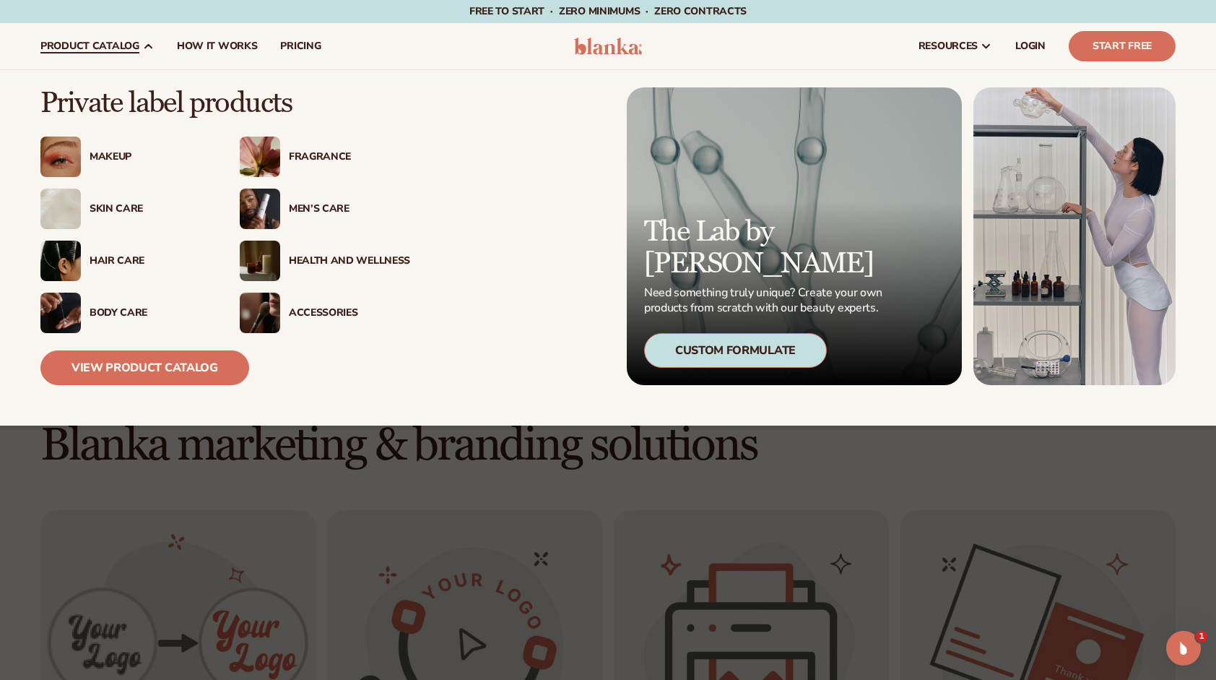
click at [308, 311] on div "Accessories" at bounding box center [349, 313] width 121 height 12
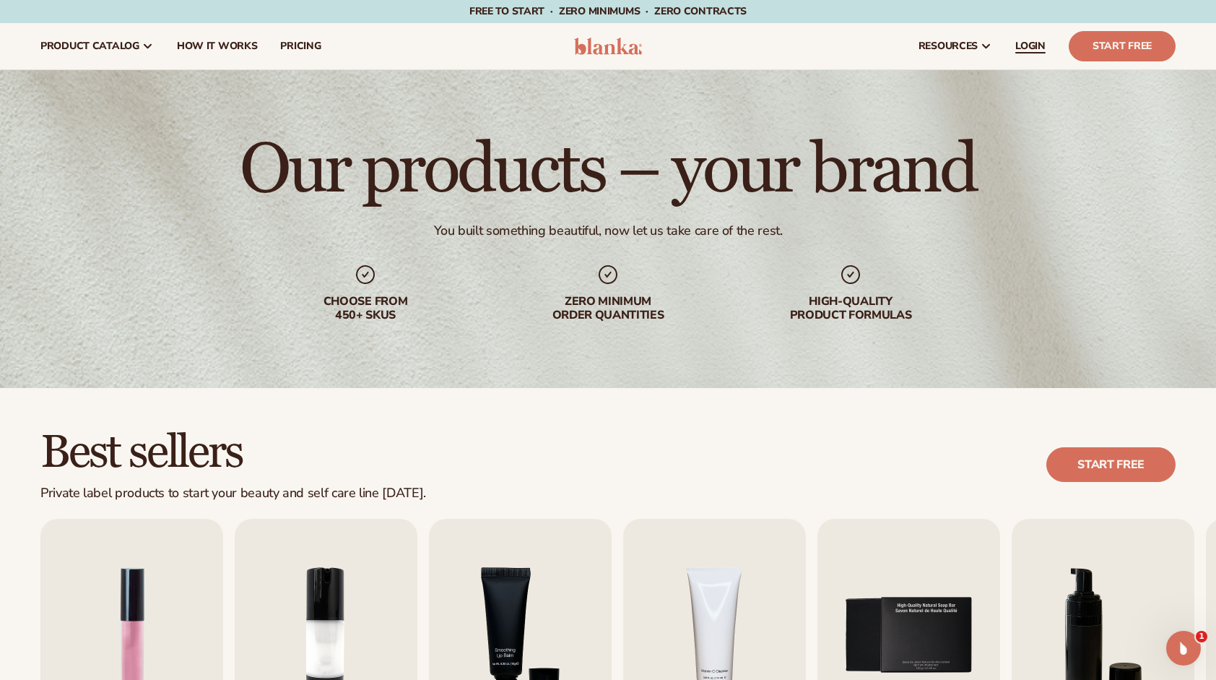
click at [1029, 44] on span "LOGIN" at bounding box center [1031, 46] width 30 height 12
